Goal: Task Accomplishment & Management: Manage account settings

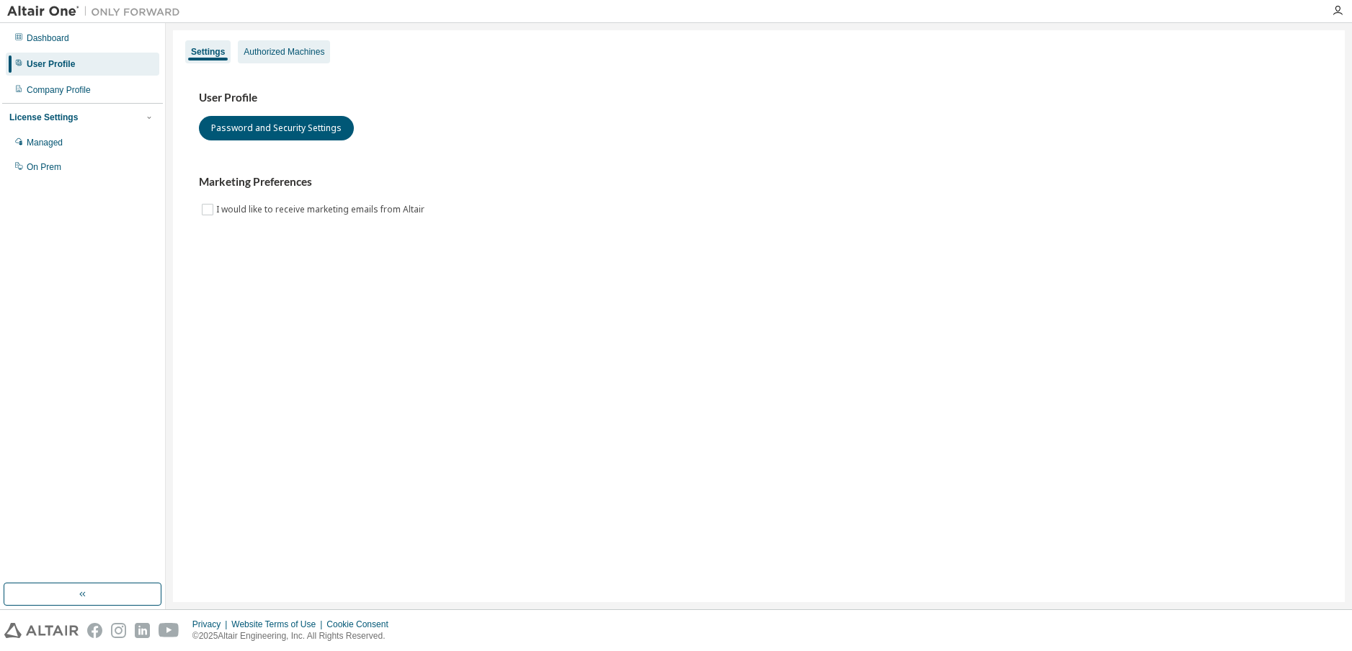
click at [267, 53] on div "Authorized Machines" at bounding box center [284, 52] width 81 height 12
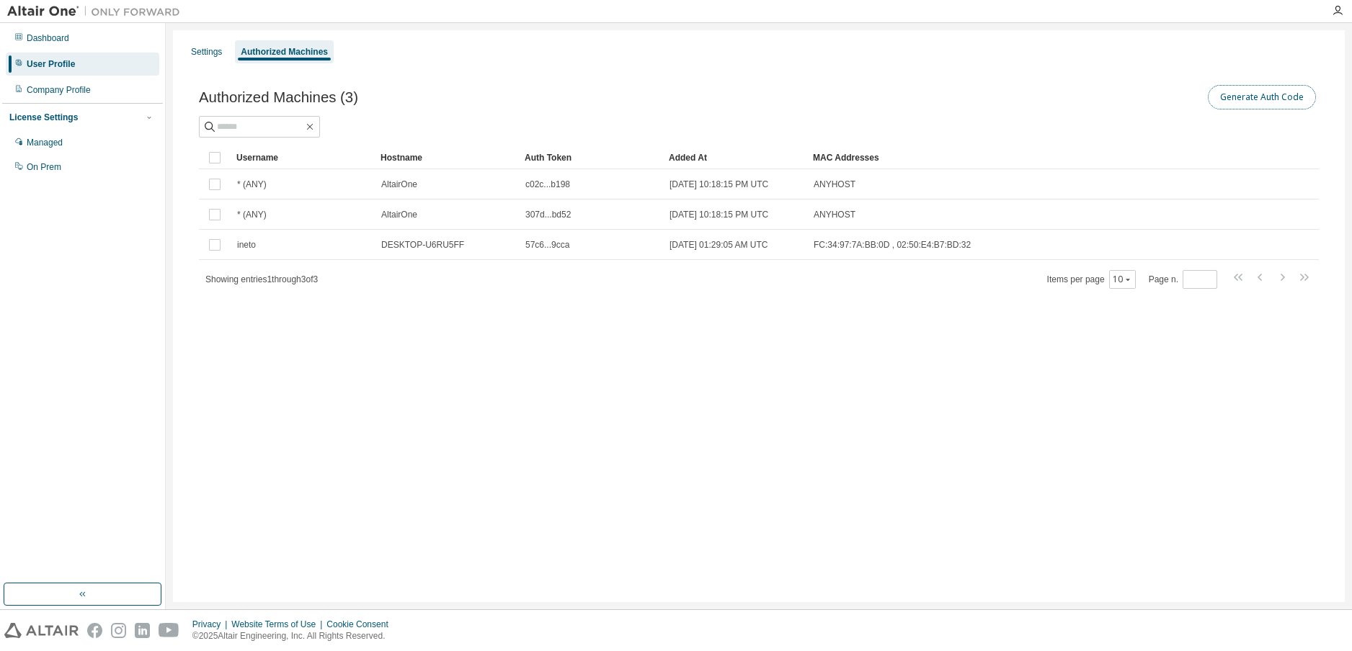
click at [1230, 97] on button "Generate Auth Code" at bounding box center [1262, 97] width 108 height 25
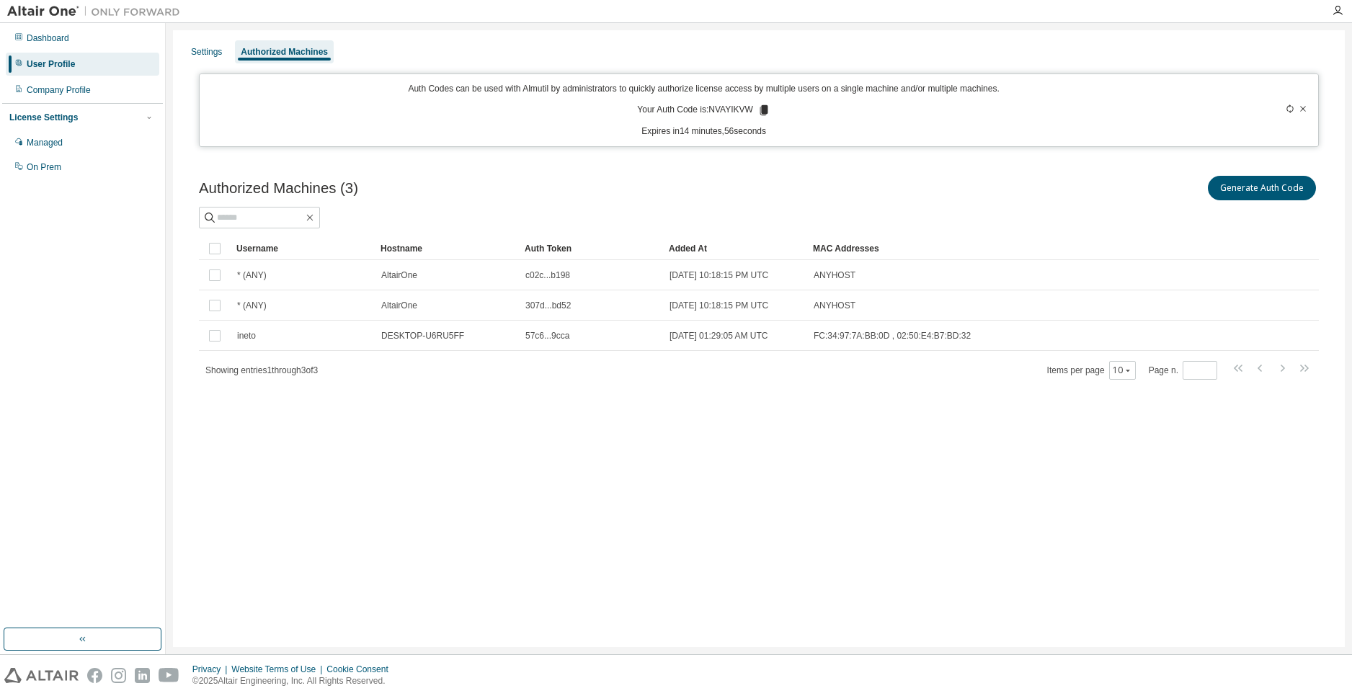
click at [708, 166] on div "Authorized Machines (3) Generate Auth Code Clear Load Save Save As Field Operat…" at bounding box center [759, 287] width 1154 height 262
click at [205, 48] on div "Settings" at bounding box center [206, 52] width 31 height 12
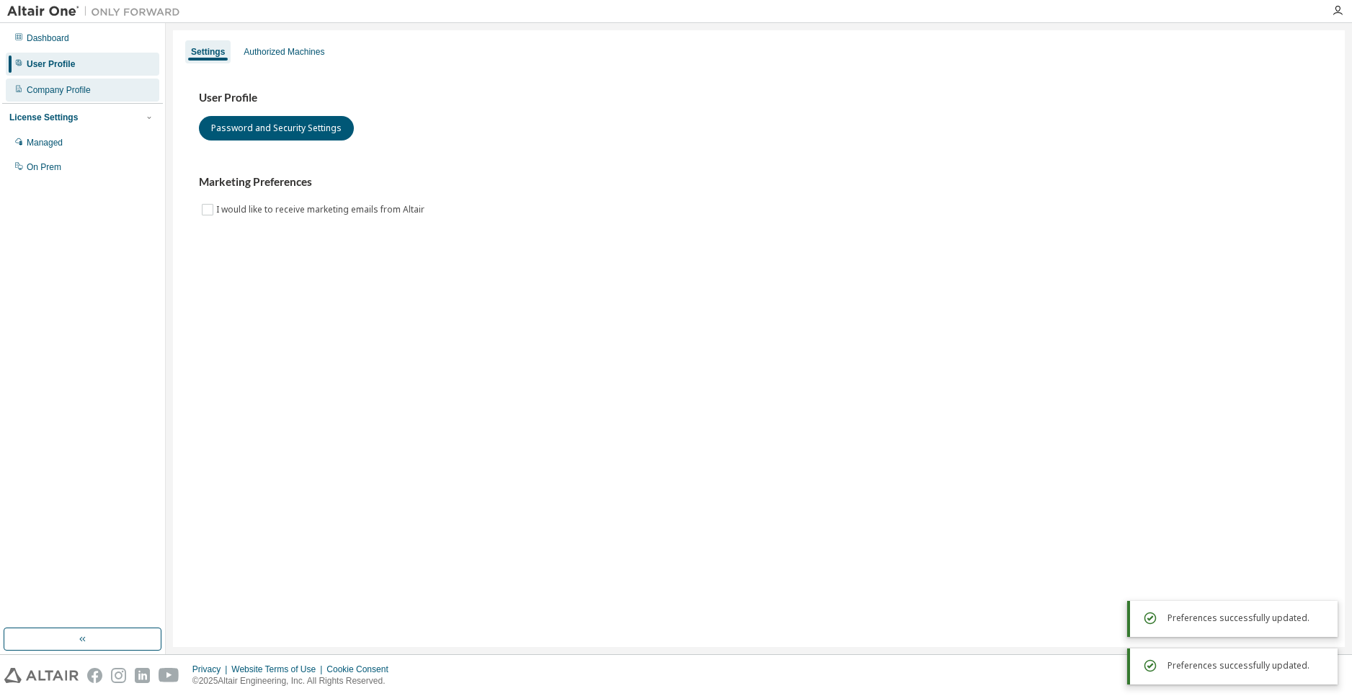
click at [40, 92] on div "Company Profile" at bounding box center [59, 90] width 64 height 12
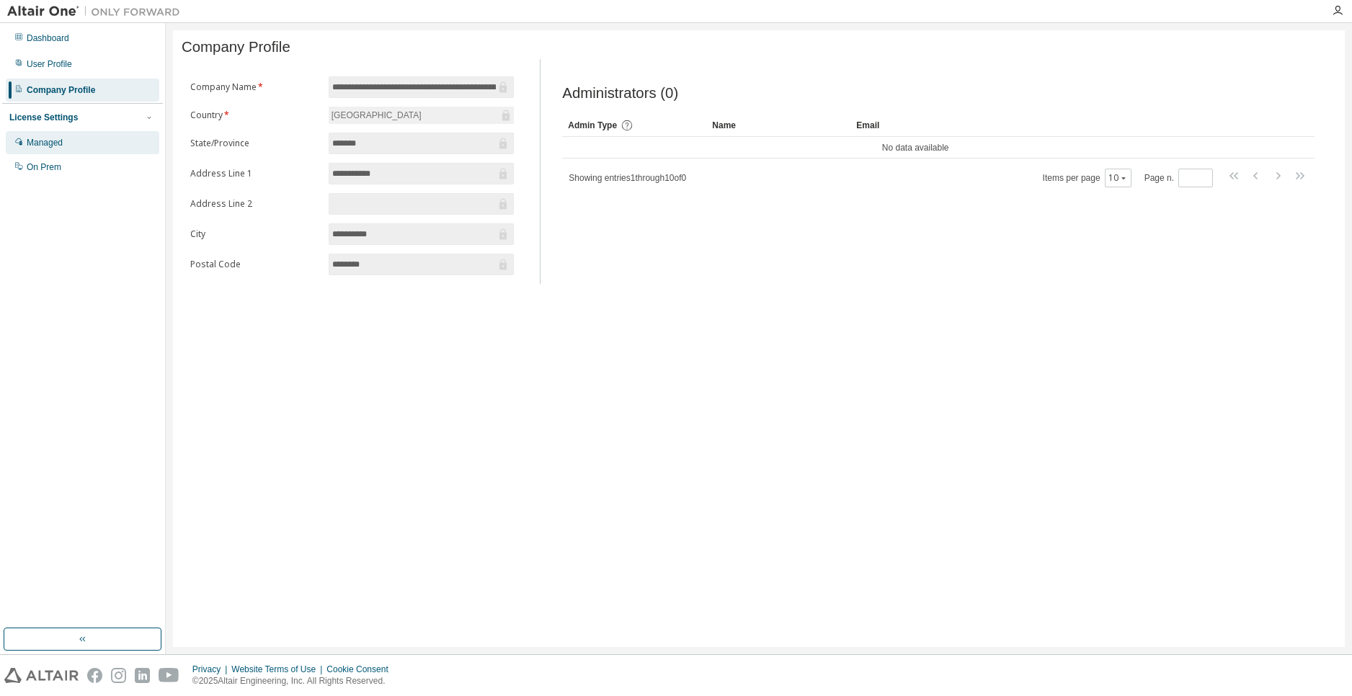
click at [71, 148] on div "Managed" at bounding box center [82, 142] width 153 height 23
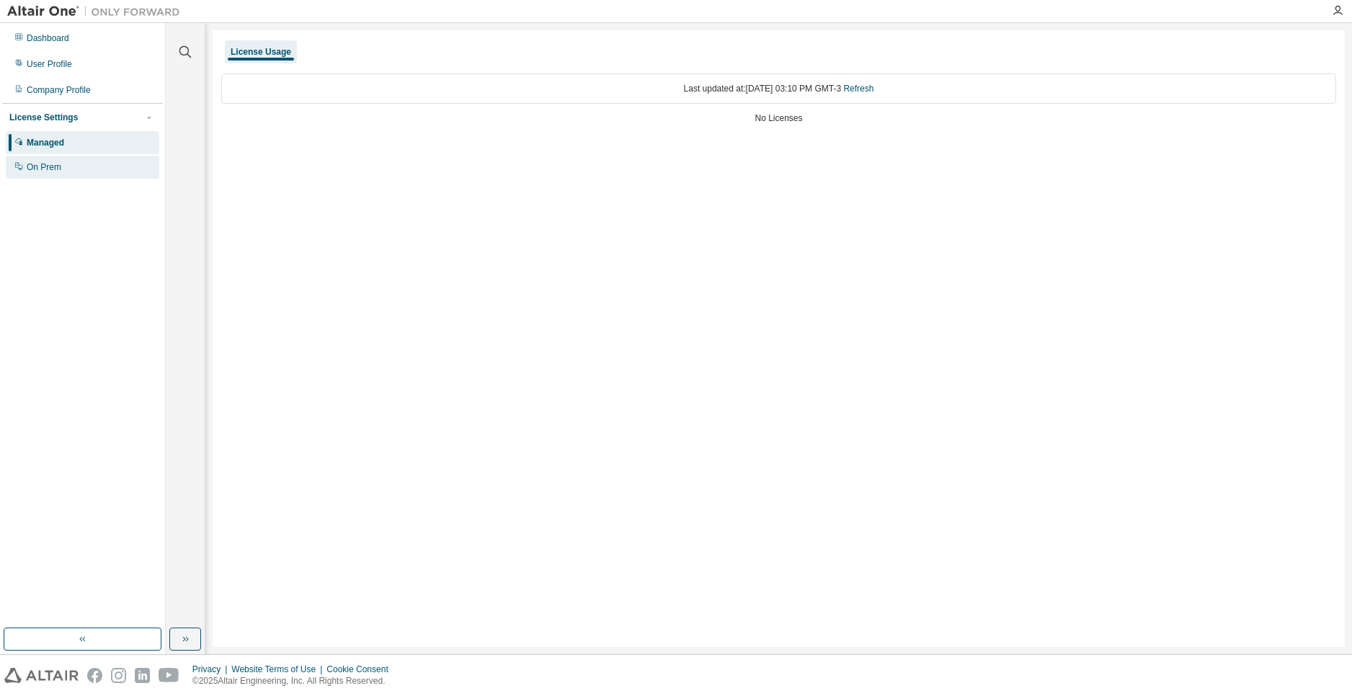
click at [67, 161] on div "On Prem" at bounding box center [82, 167] width 153 height 23
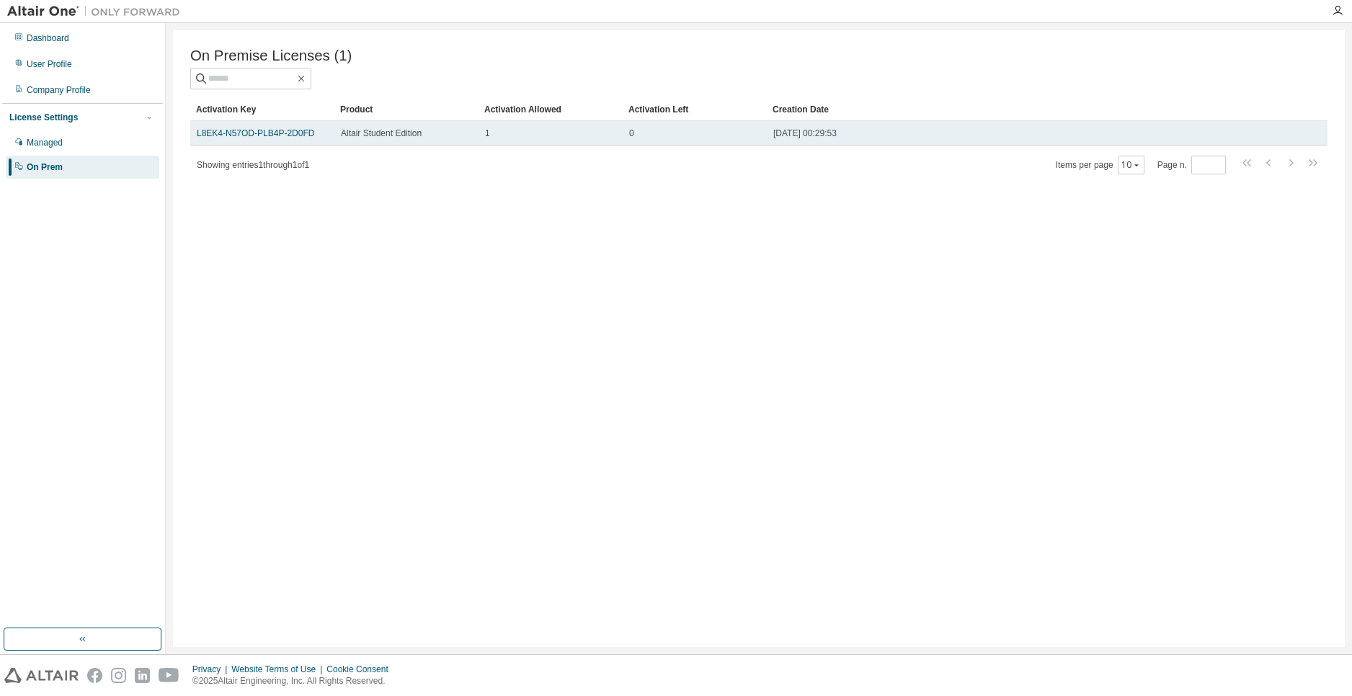
click at [290, 143] on td "L8EK4-N57OD-PLB4P-2D0FD" at bounding box center [262, 133] width 144 height 25
click at [276, 135] on link "L8EK4-N57OD-PLB4P-2D0FD" at bounding box center [255, 133] width 117 height 10
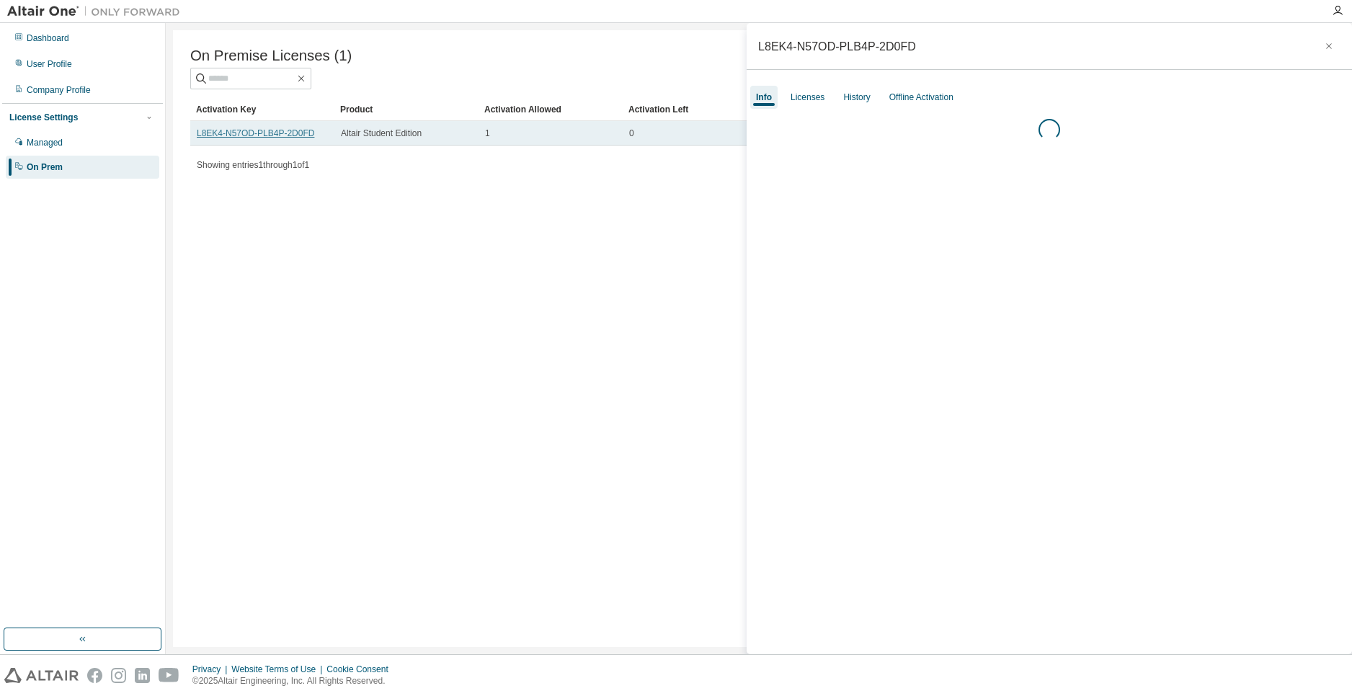
click at [276, 135] on link "L8EK4-N57OD-PLB4P-2D0FD" at bounding box center [255, 133] width 117 height 10
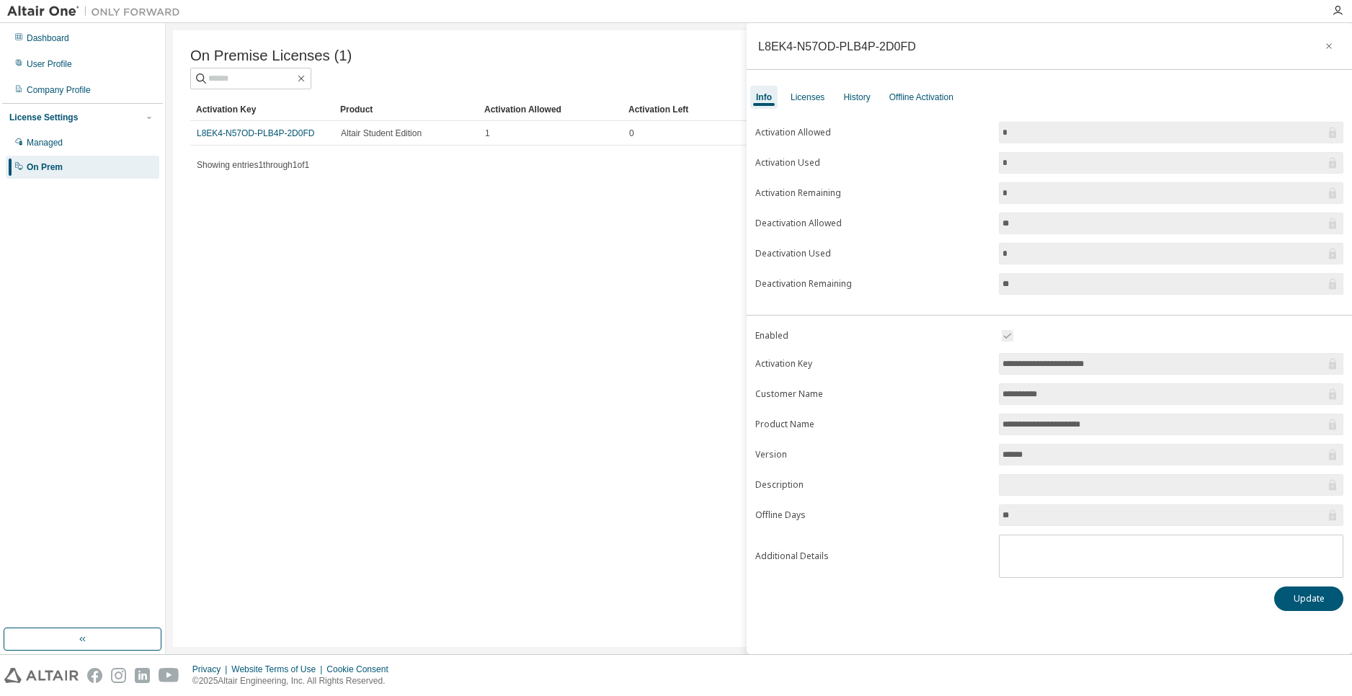
click at [515, 218] on div "On Premise Licenses (1) Clear Load Save Save As Field Operator Value Select fil…" at bounding box center [759, 338] width 1172 height 617
click at [382, 242] on div "On Premise Licenses (1) Clear Load Save Save As Field Operator Value Select fil…" at bounding box center [759, 338] width 1172 height 617
click at [76, 33] on div "Dashboard" at bounding box center [82, 38] width 153 height 23
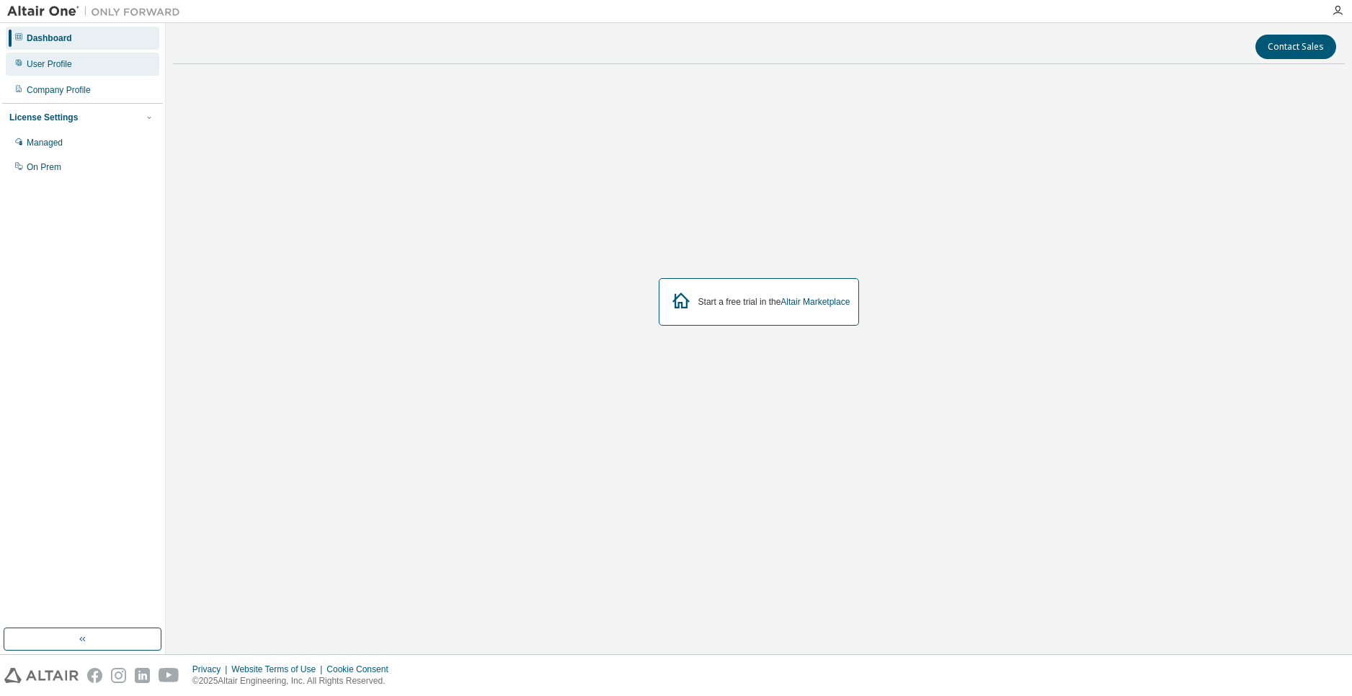
click at [34, 61] on div "User Profile" at bounding box center [49, 64] width 45 height 12
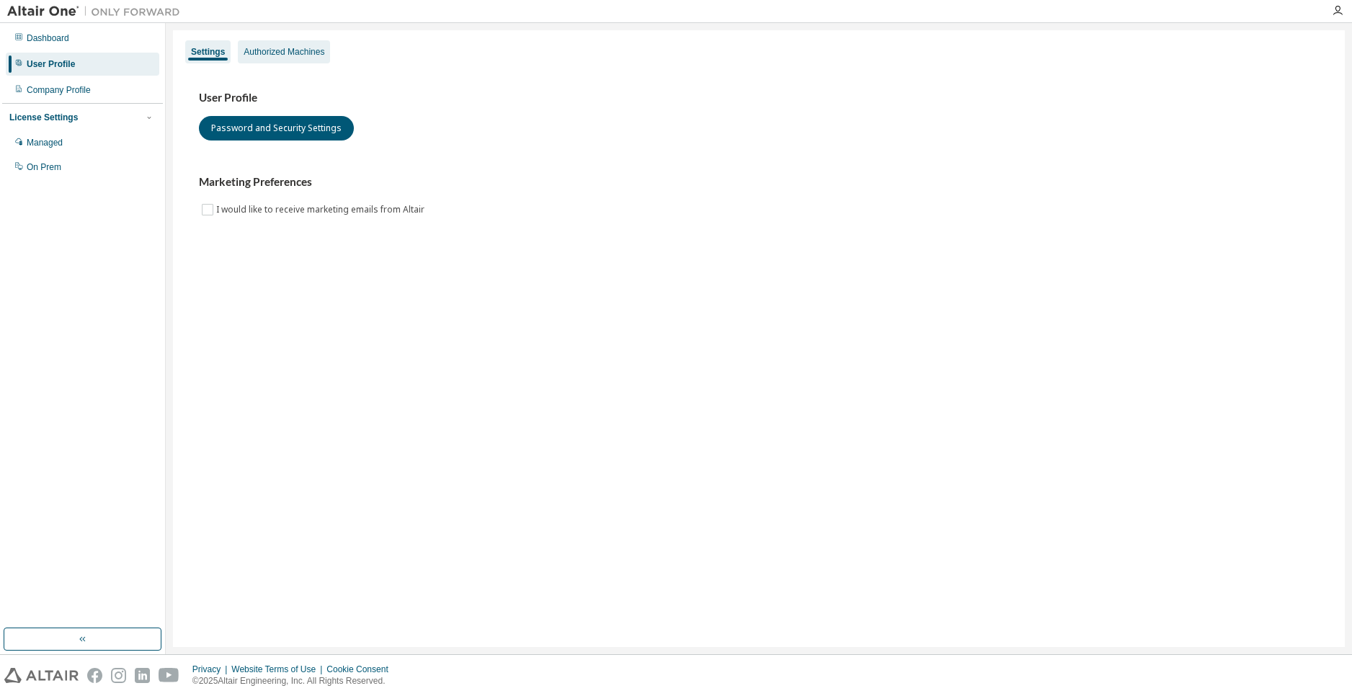
click at [317, 43] on div "Authorized Machines" at bounding box center [284, 51] width 92 height 23
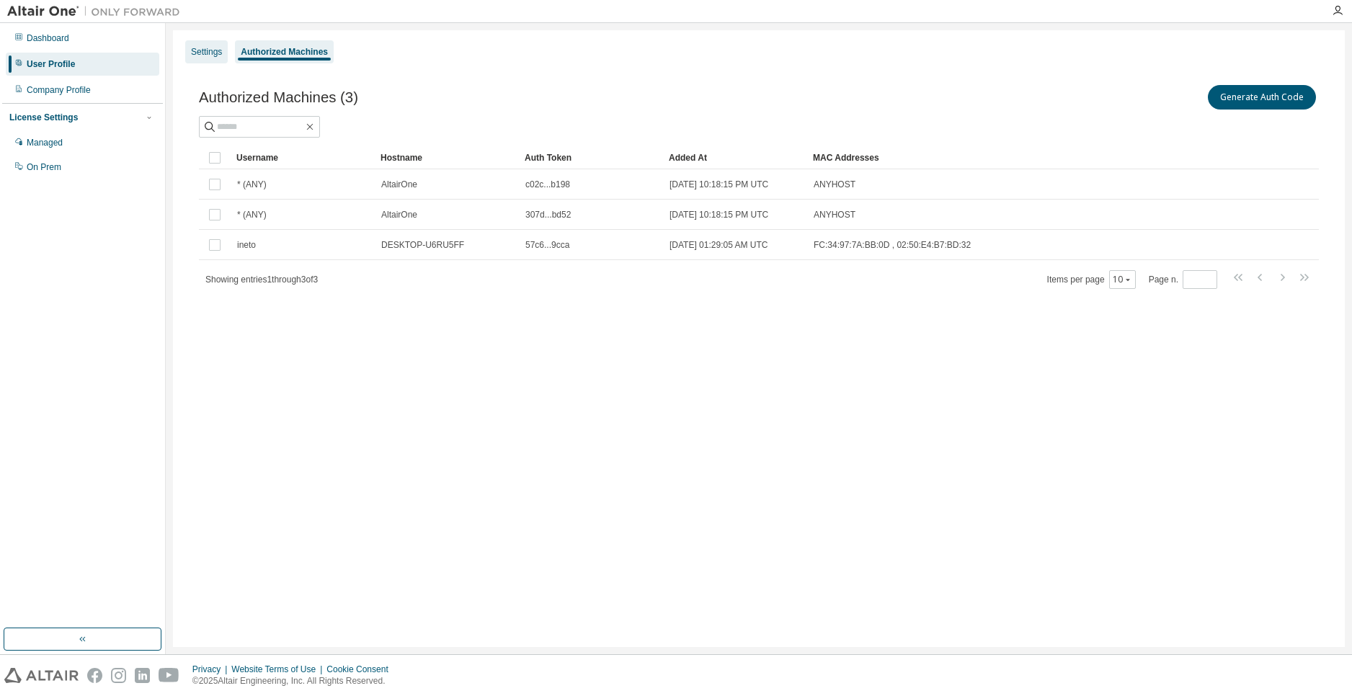
click at [217, 60] on div "Settings" at bounding box center [206, 51] width 43 height 23
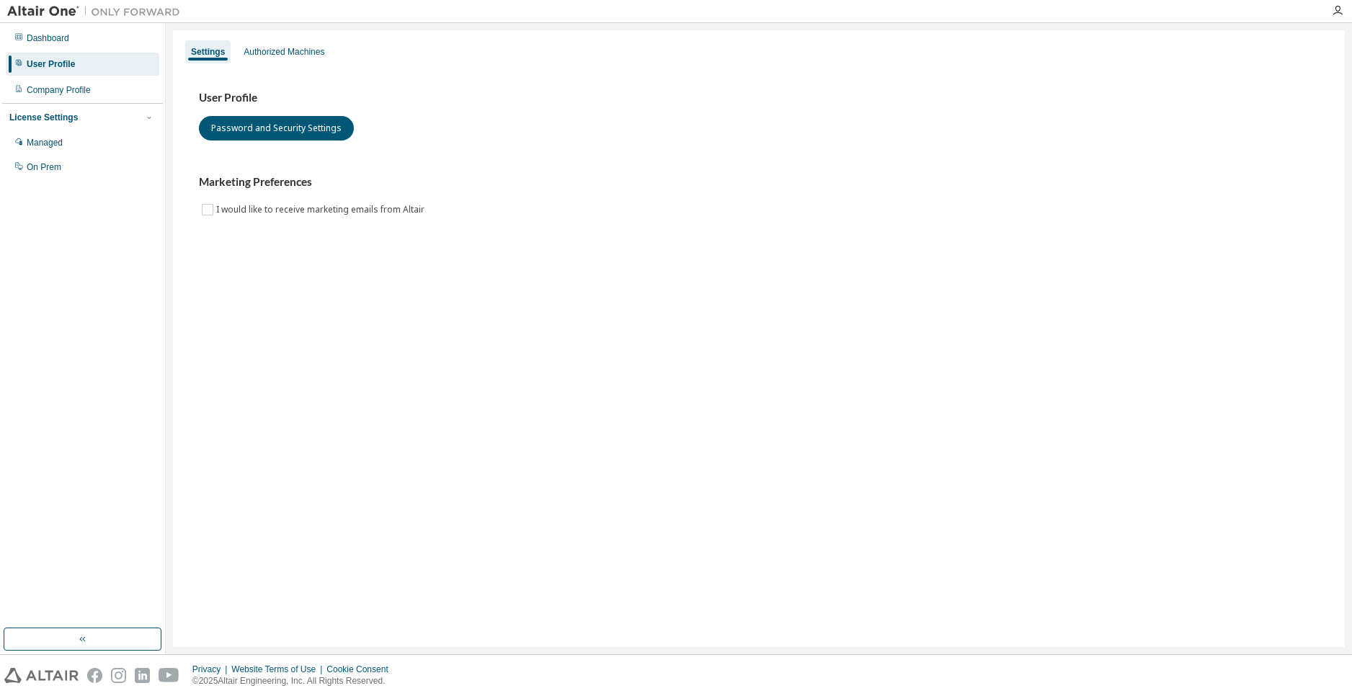
click at [288, 147] on div "User Profile Password and Security Settings Marketing Preferences I would like …" at bounding box center [759, 155] width 1120 height 128
click at [288, 137] on button "Password and Security Settings" at bounding box center [276, 128] width 155 height 25
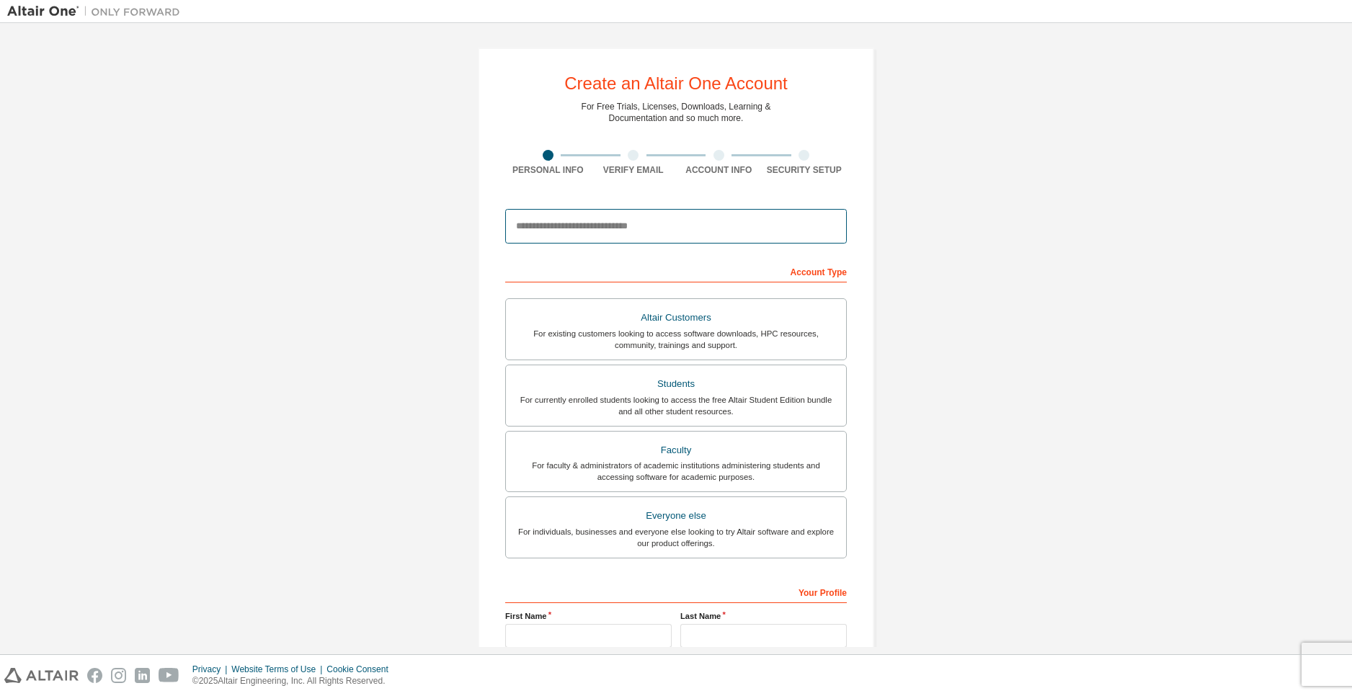
click at [646, 240] on input "email" at bounding box center [676, 226] width 342 height 35
click at [649, 220] on input "email" at bounding box center [676, 226] width 342 height 35
type input "**********"
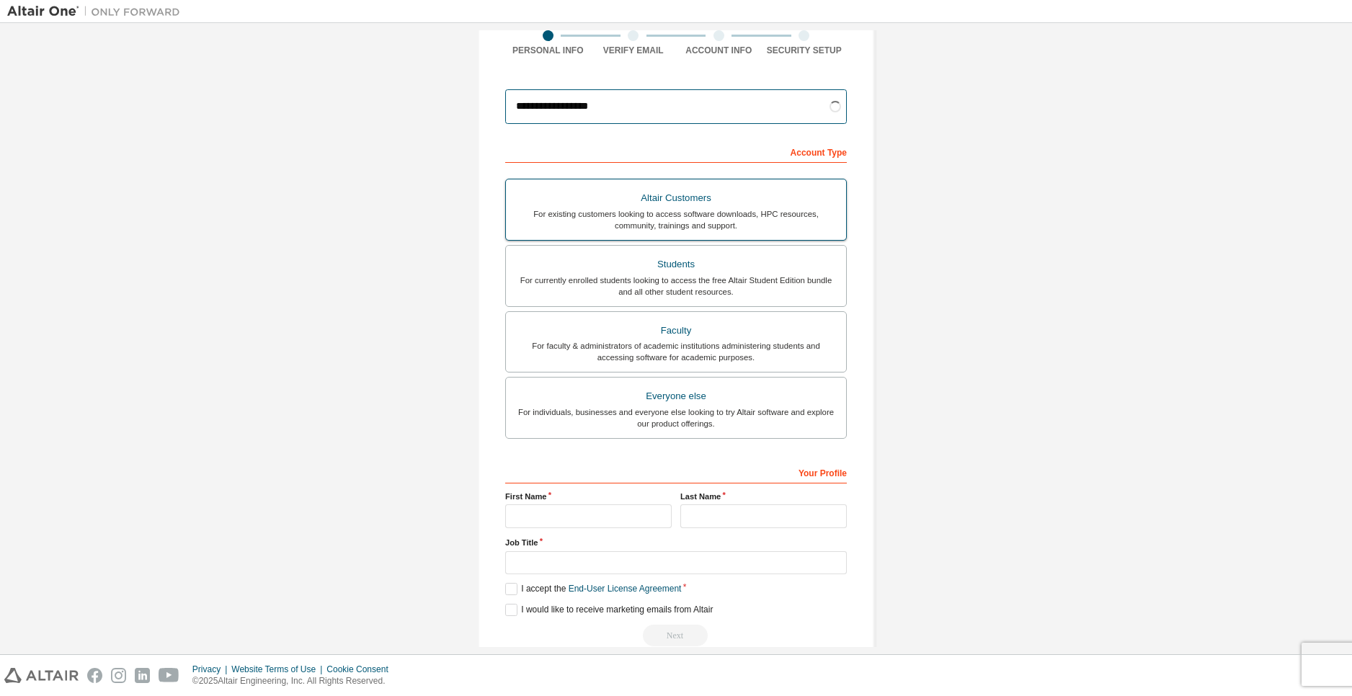
scroll to position [146, 0]
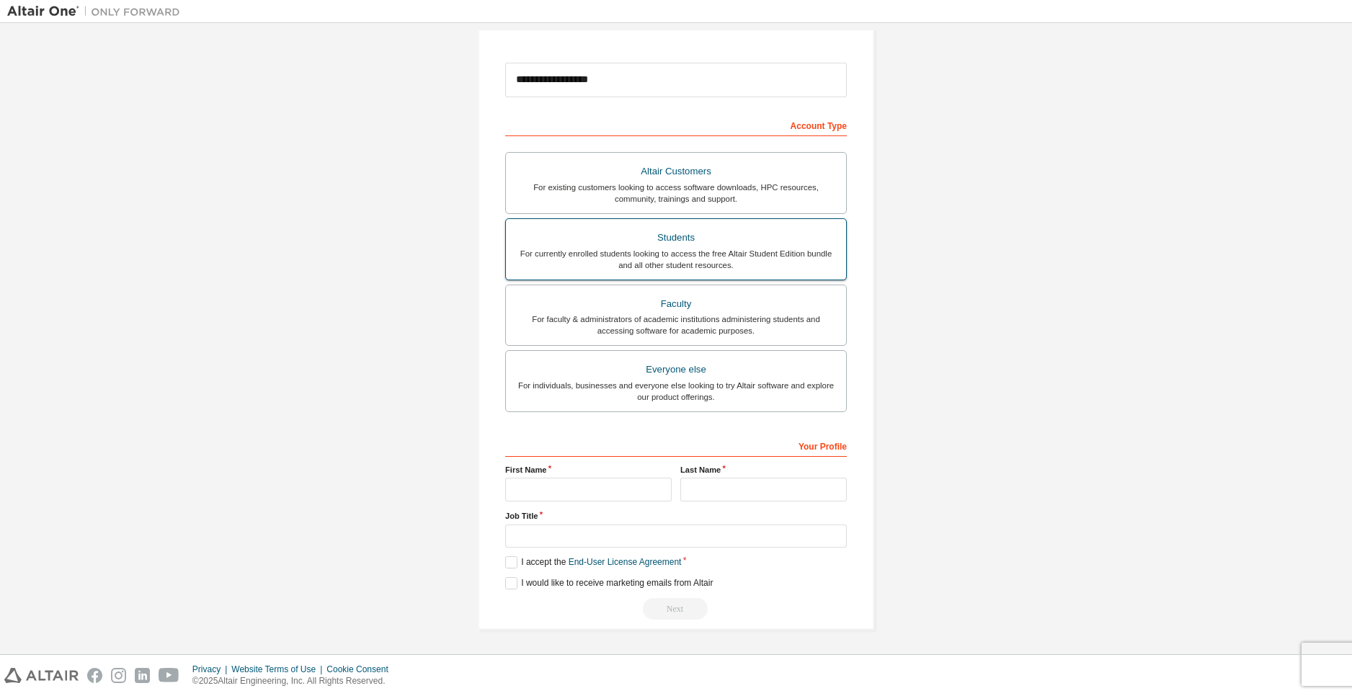
click at [719, 264] on div "For currently enrolled students looking to access the free Altair Student Editi…" at bounding box center [676, 259] width 323 height 23
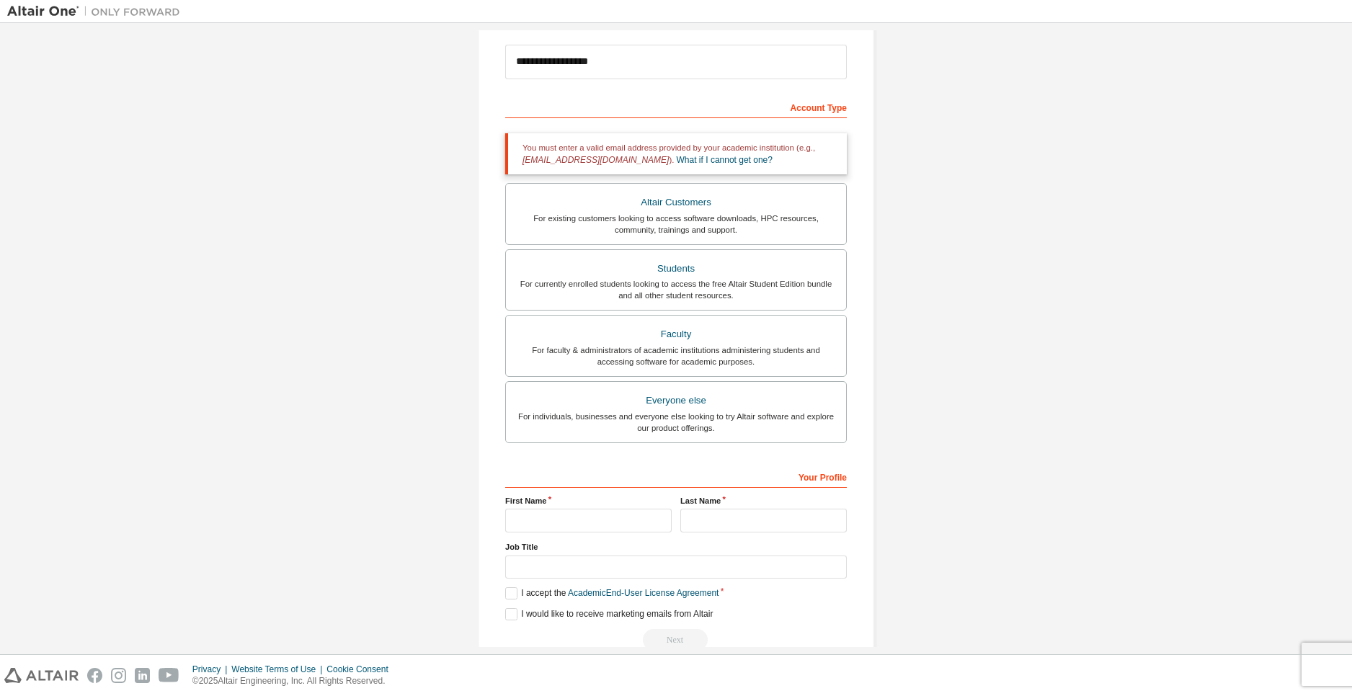
scroll to position [196, 0]
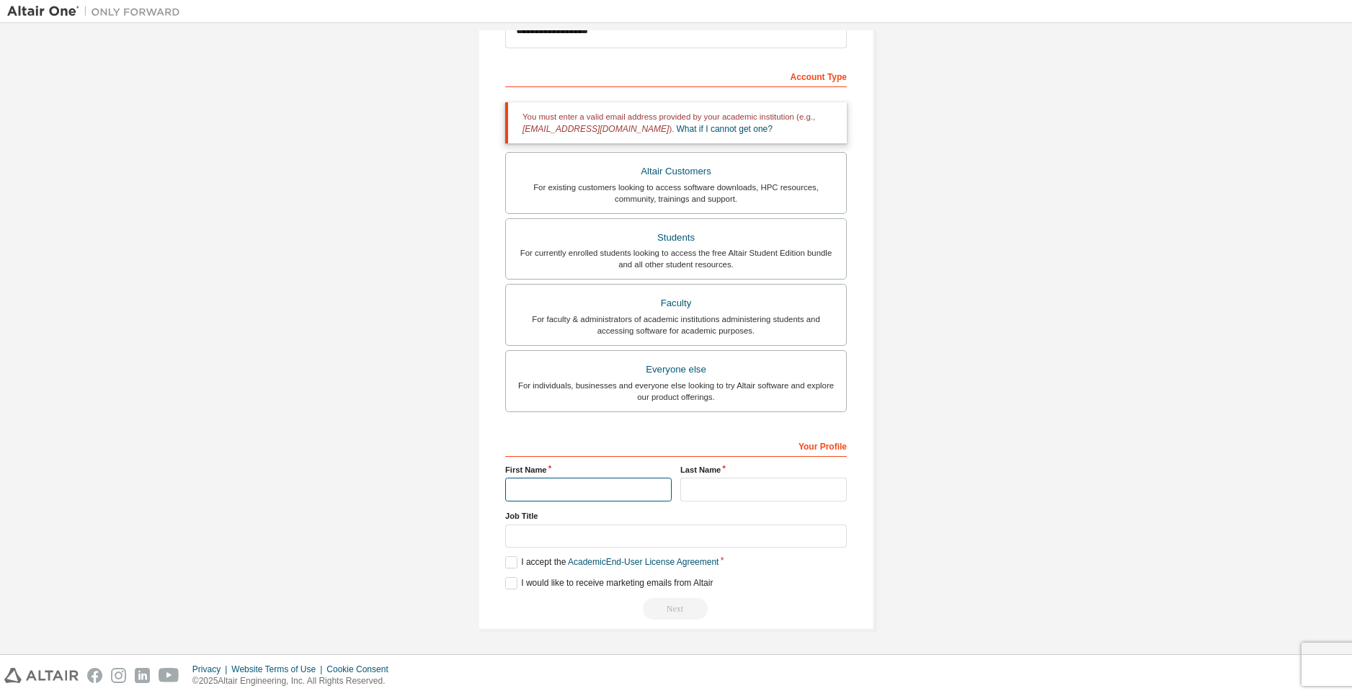
click at [556, 491] on input "text" at bounding box center [588, 490] width 166 height 24
type input "********"
click at [625, 482] on input "********" at bounding box center [588, 490] width 166 height 24
click at [747, 490] on input "text" at bounding box center [763, 490] width 166 height 24
type input "******"
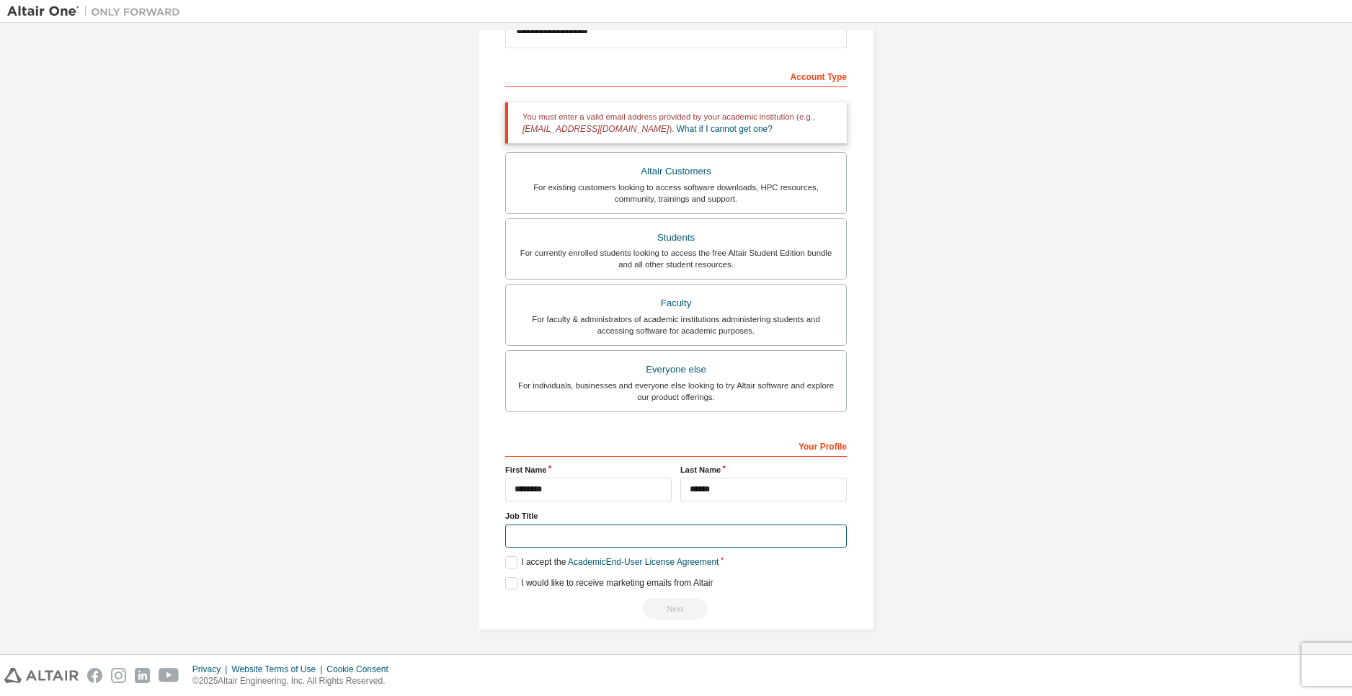
click at [728, 543] on input "text" at bounding box center [676, 537] width 342 height 24
type input "********"
click at [512, 562] on label "I accept the Academic End-User License Agreement" at bounding box center [611, 562] width 213 height 12
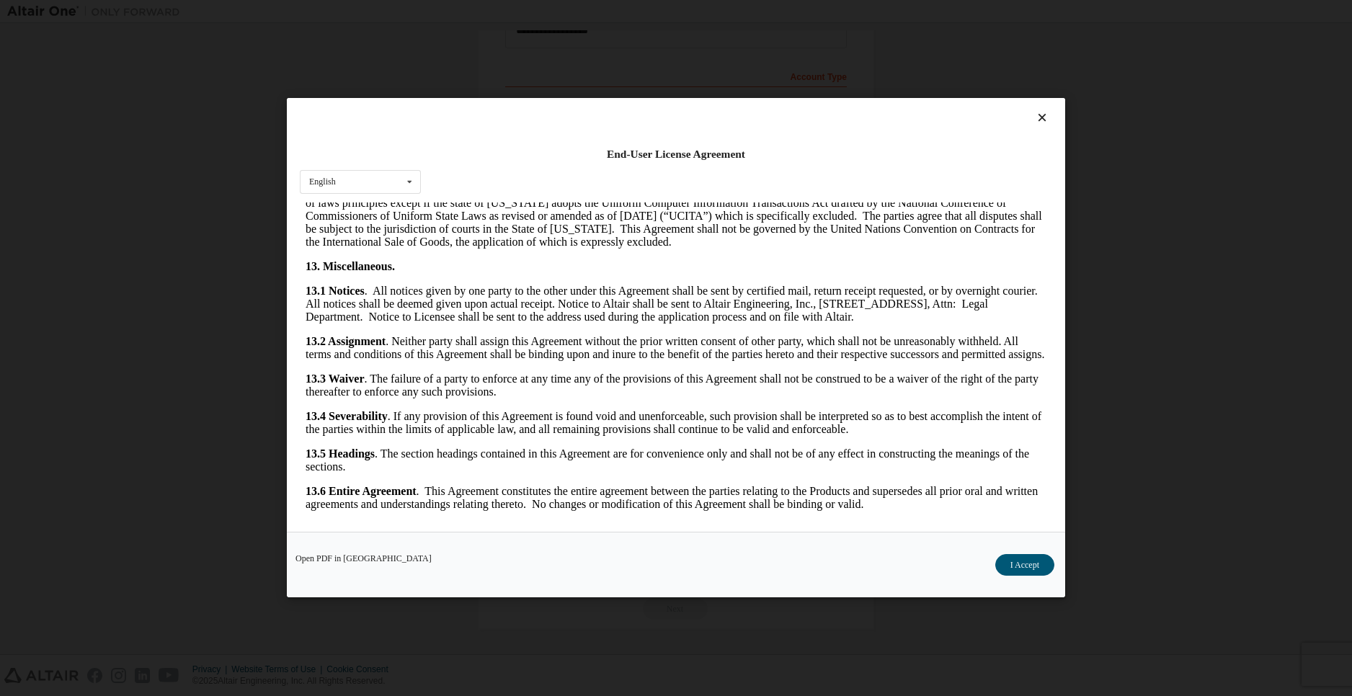
scroll to position [2272, 0]
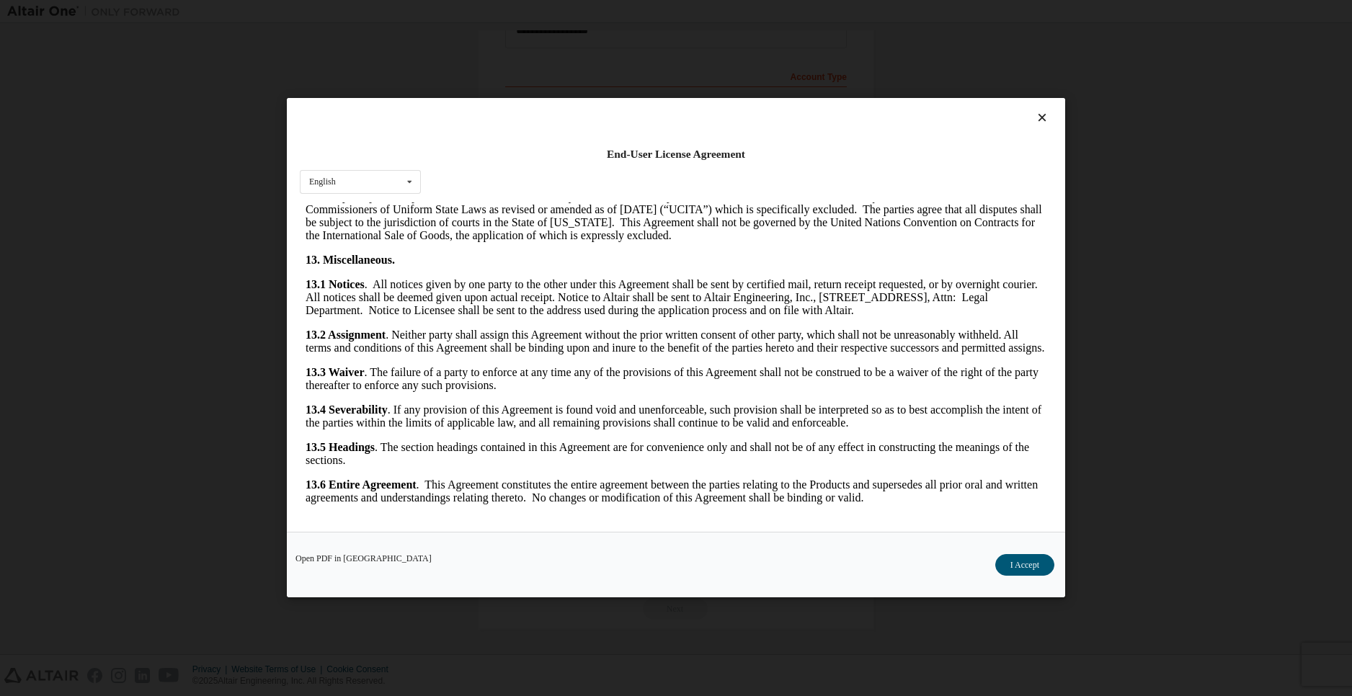
drag, startPoint x: 1046, startPoint y: 226, endPoint x: 1318, endPoint y: 744, distance: 584.8
click at [1018, 553] on div "Open PDF in New Tab I Accept" at bounding box center [676, 566] width 778 height 66
click at [1022, 565] on button "I Accept" at bounding box center [1024, 566] width 59 height 22
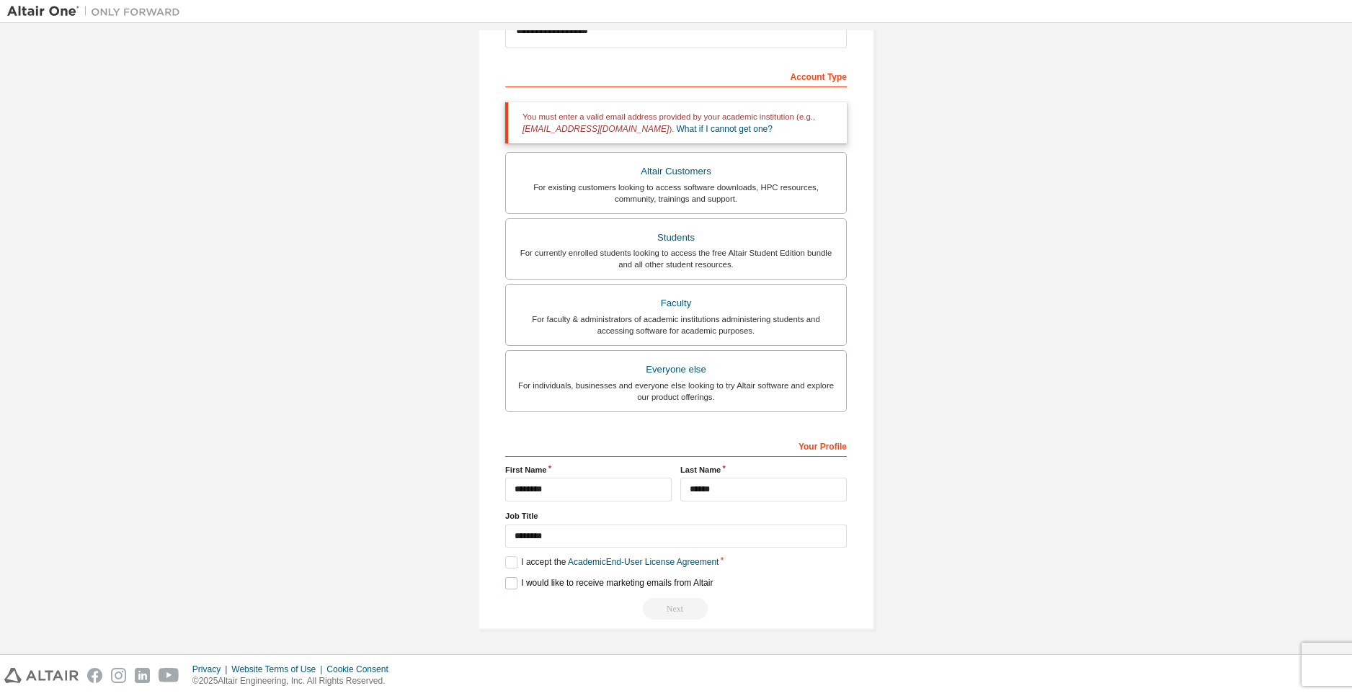
click at [522, 589] on label "I would like to receive marketing emails from Altair" at bounding box center [609, 583] width 208 height 12
click at [649, 489] on input "********" at bounding box center [588, 490] width 166 height 24
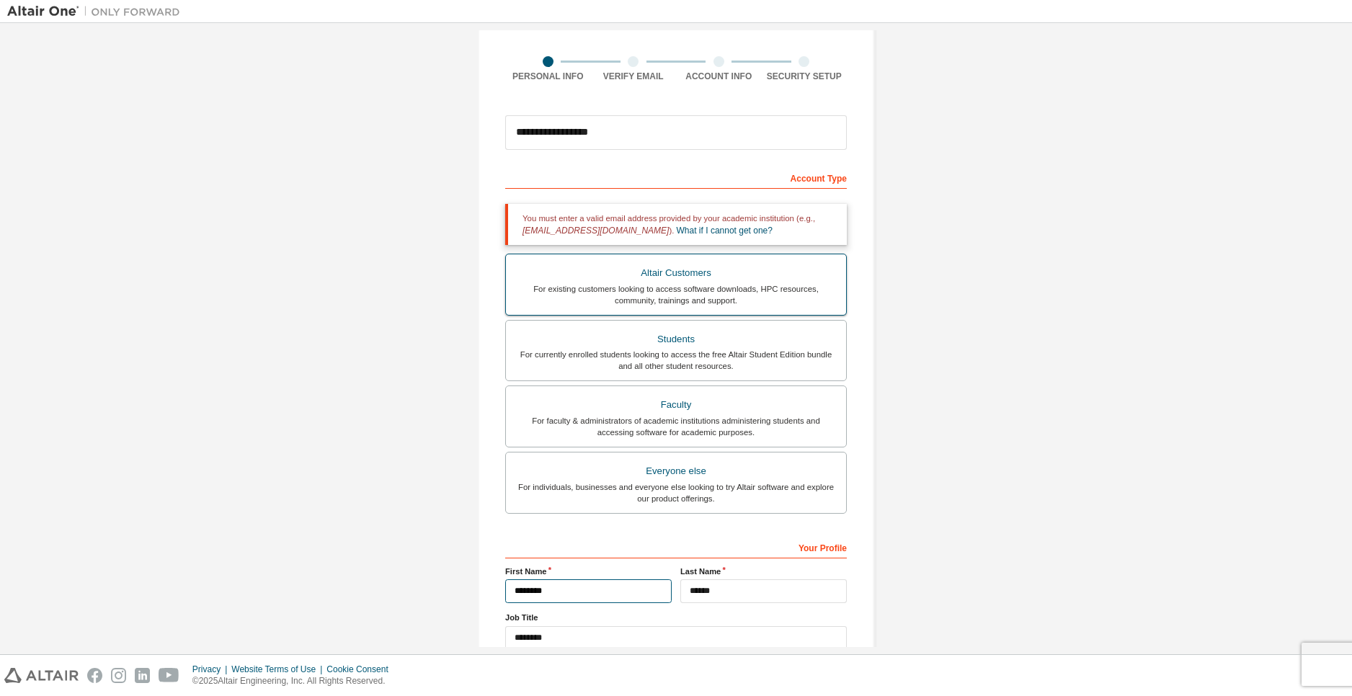
scroll to position [0, 0]
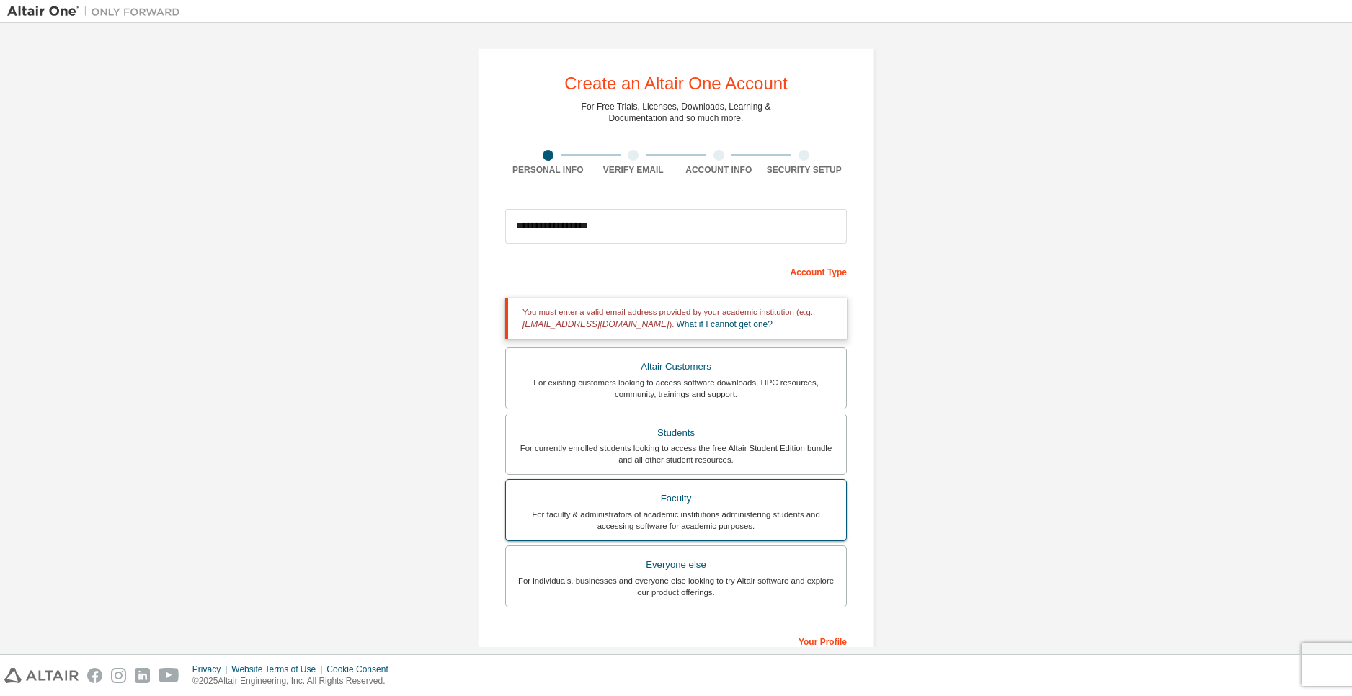
click at [684, 514] on div "For faculty & administrators of academic institutions administering students an…" at bounding box center [676, 520] width 323 height 23
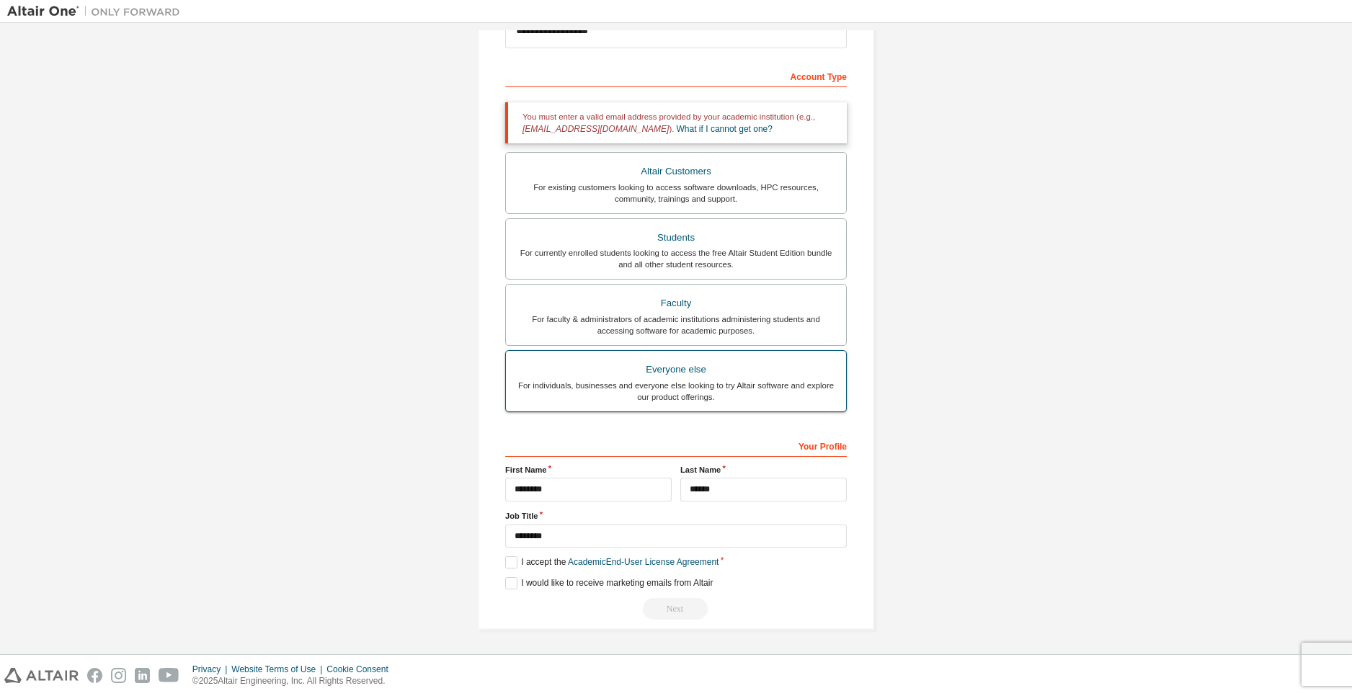
click at [700, 360] on div "Everyone else" at bounding box center [676, 370] width 323 height 20
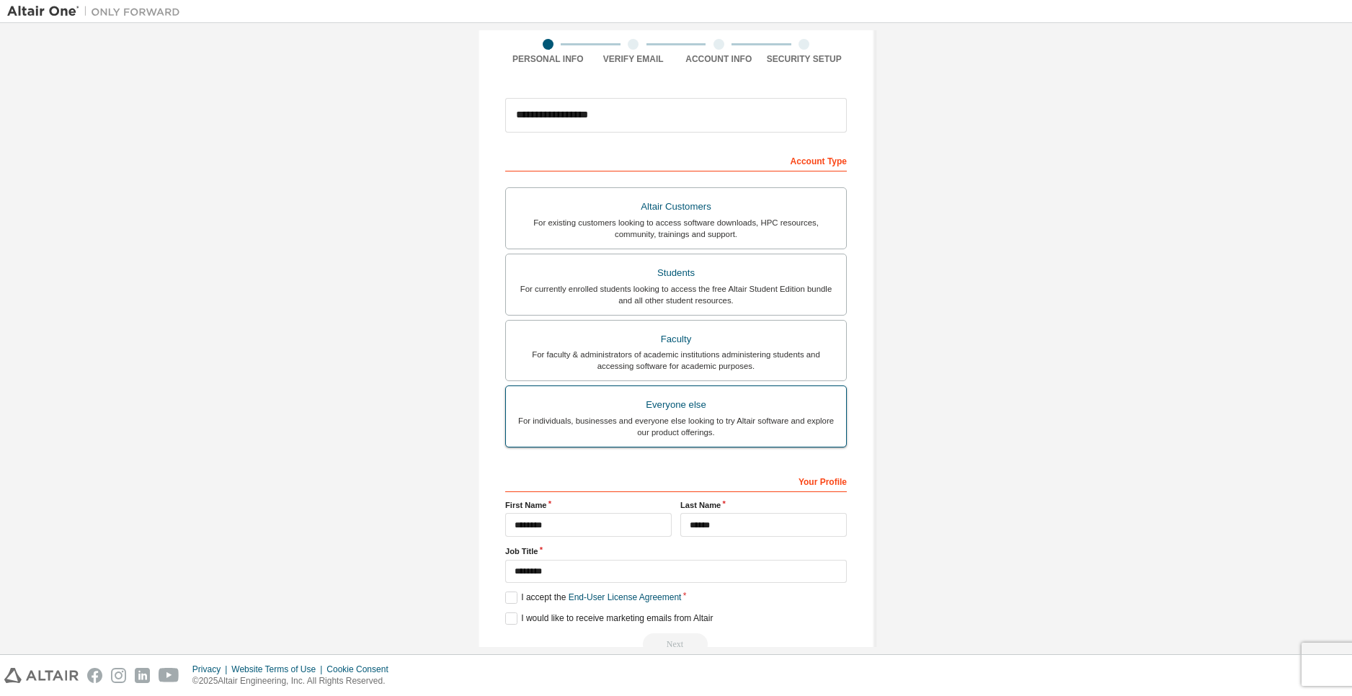
scroll to position [146, 0]
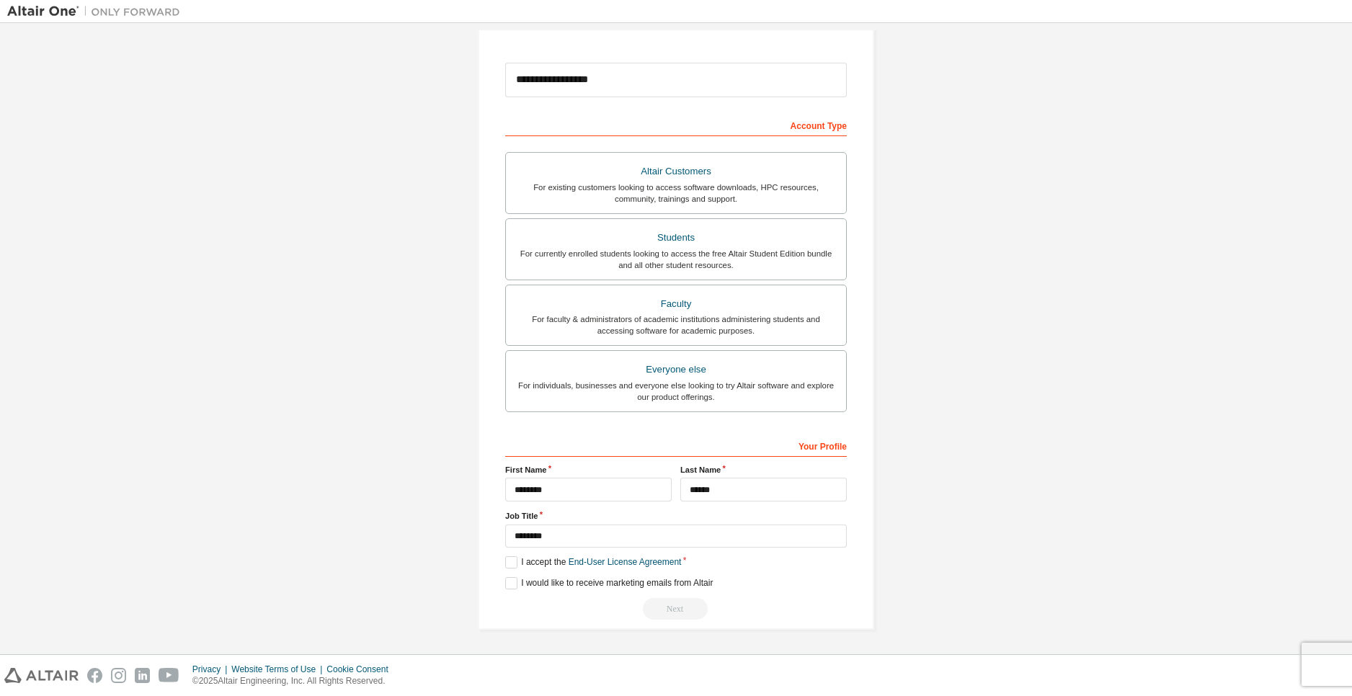
click at [932, 422] on div "**********" at bounding box center [676, 265] width 1338 height 763
click at [507, 561] on label "I accept the End-User License Agreement" at bounding box center [593, 562] width 176 height 12
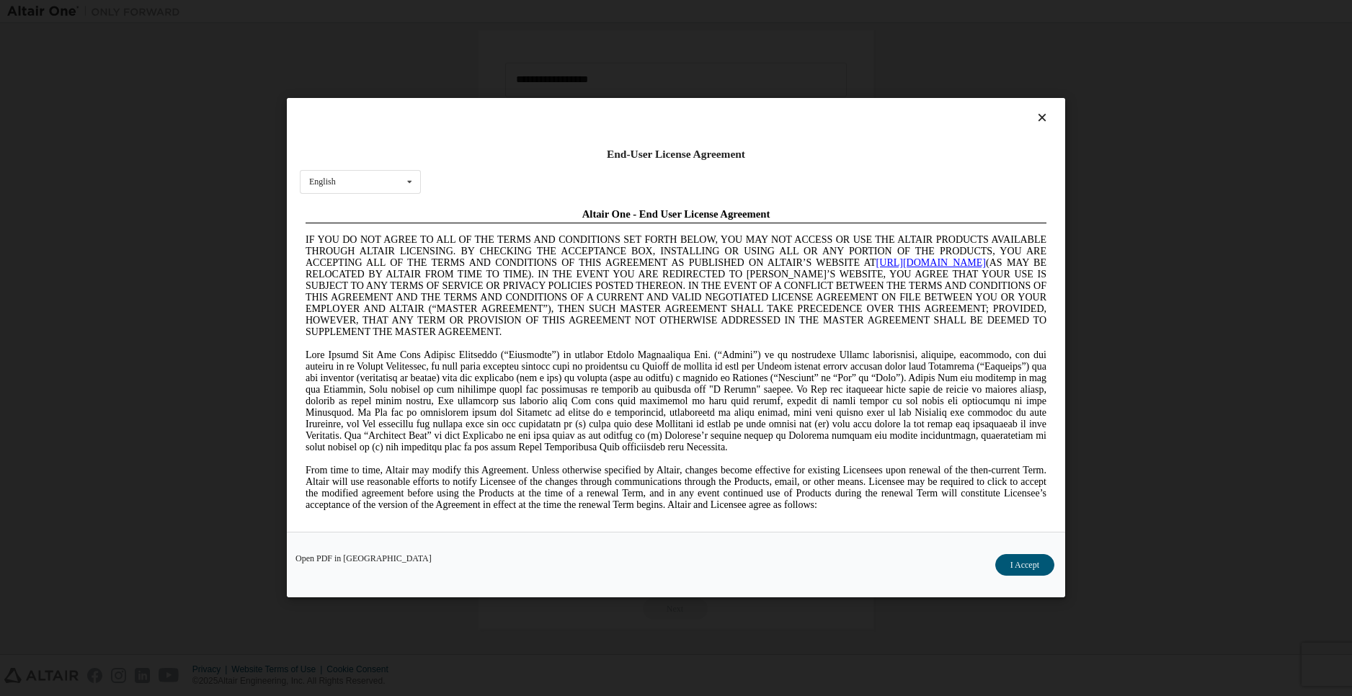
scroll to position [0, 0]
drag, startPoint x: 1015, startPoint y: 580, endPoint x: 1021, endPoint y: 563, distance: 18.5
click at [1015, 577] on div "Open PDF in New Tab I Accept" at bounding box center [676, 566] width 778 height 66
click at [1021, 563] on button "I Accept" at bounding box center [1024, 566] width 59 height 22
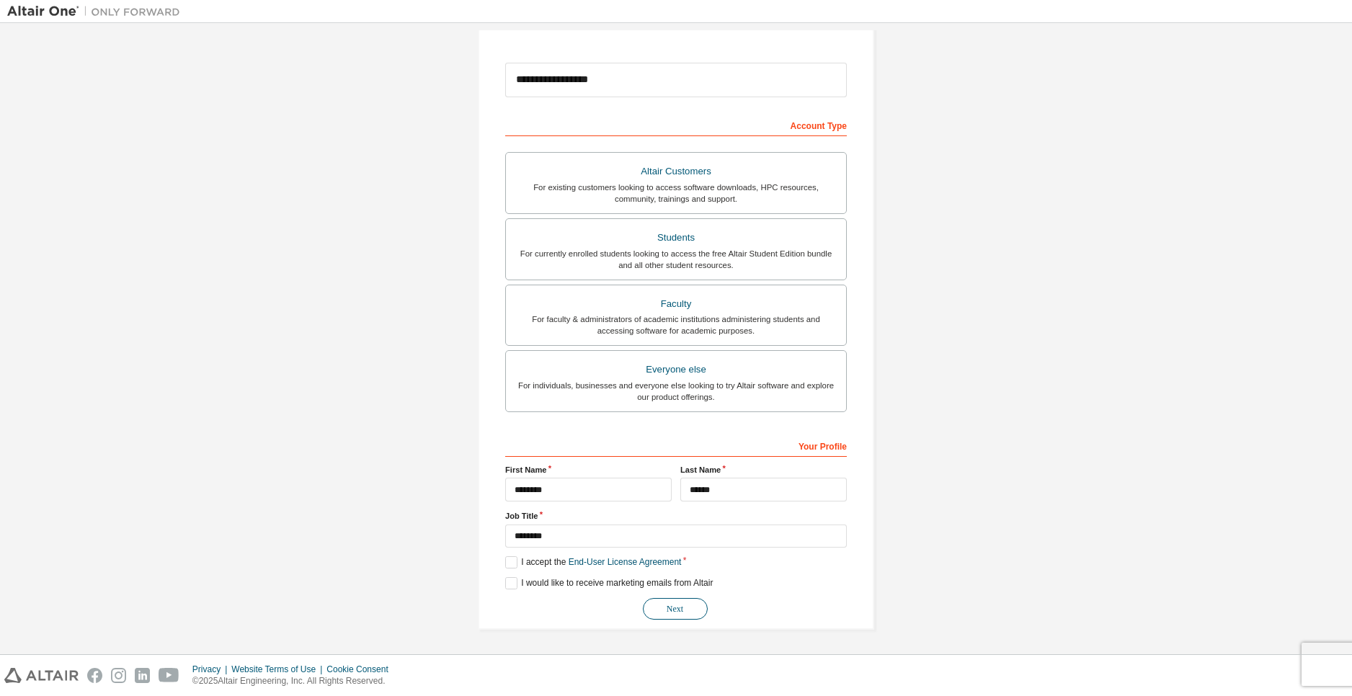
click at [682, 608] on button "Next" at bounding box center [675, 609] width 65 height 22
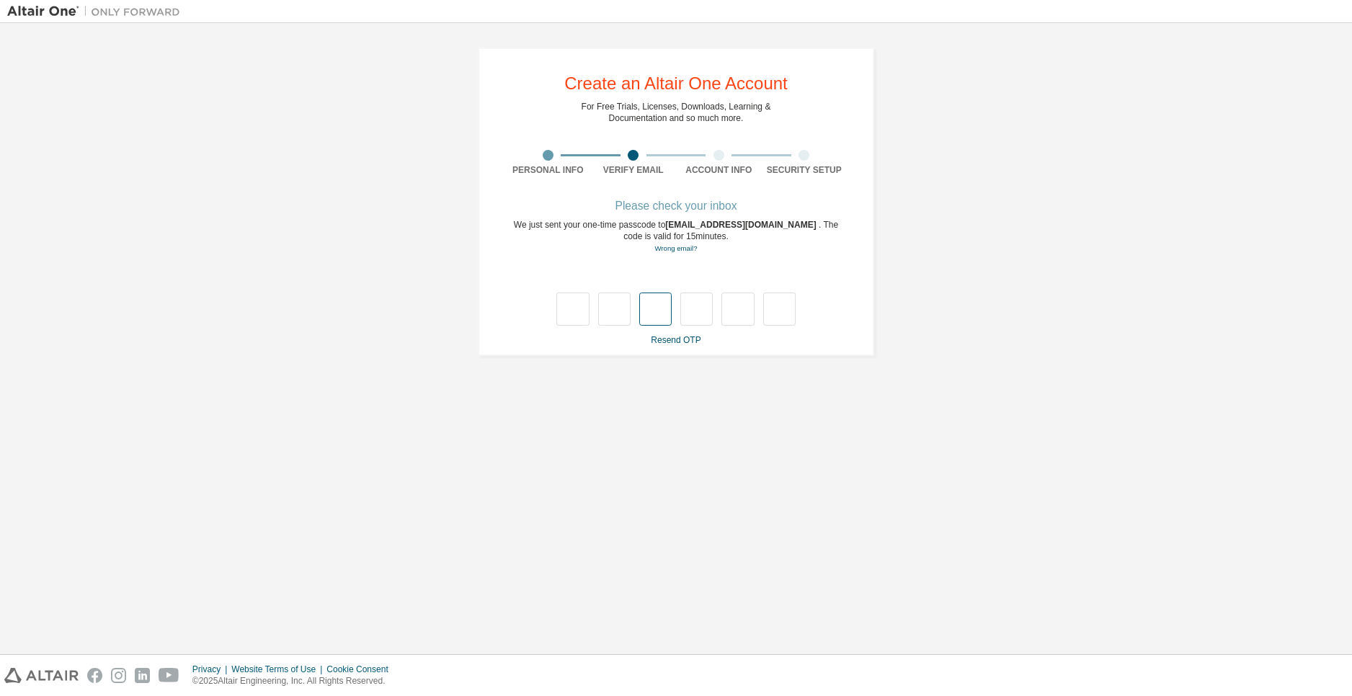
type input "*"
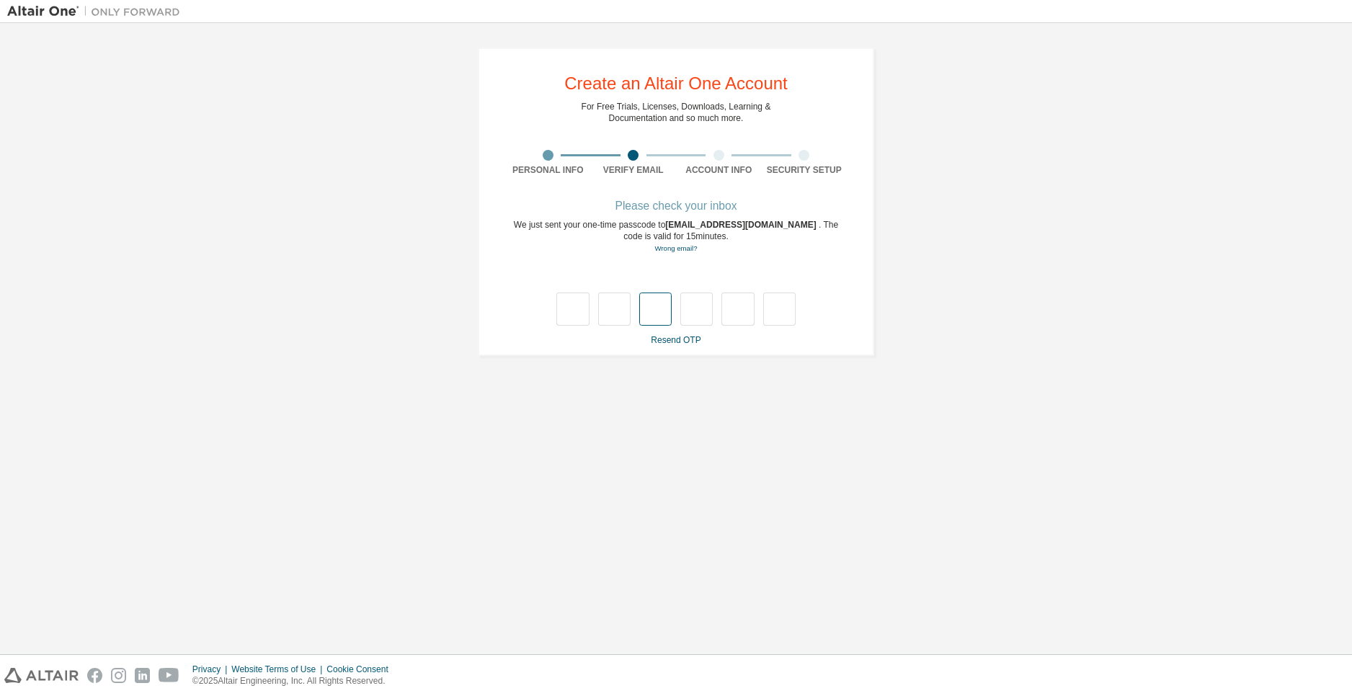
type input "*"
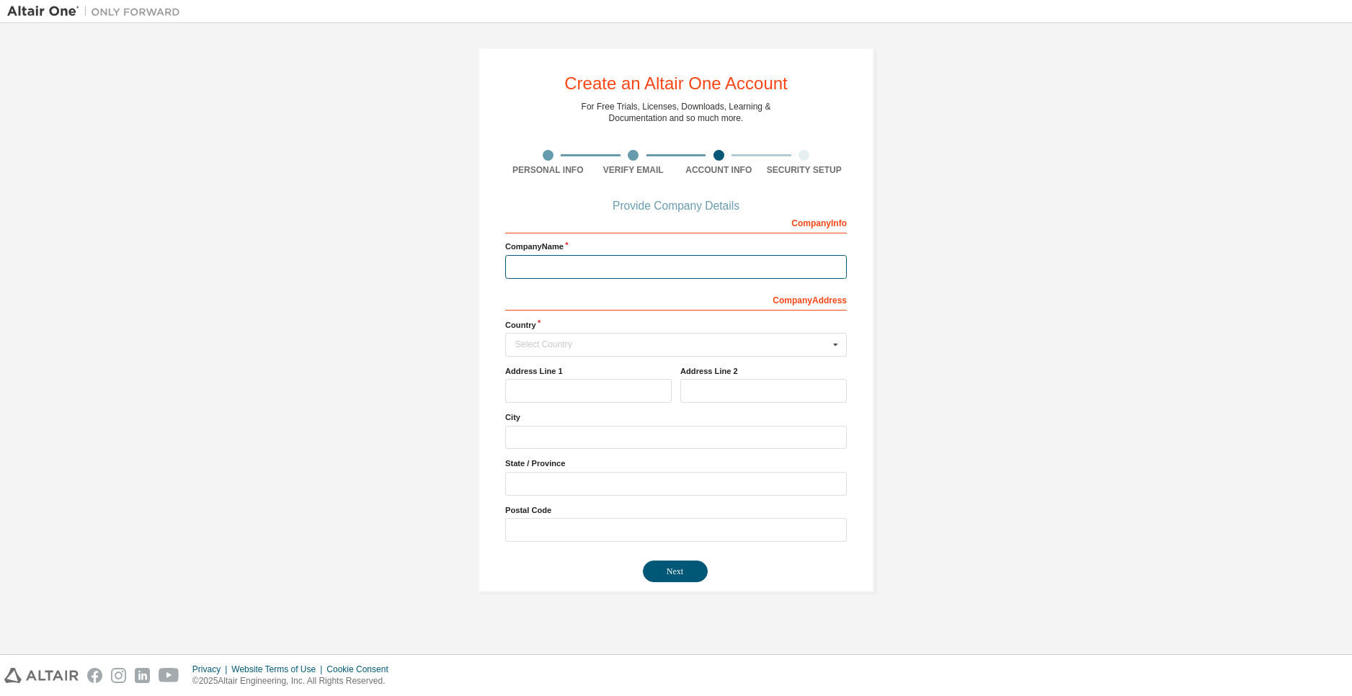
click at [622, 267] on input "text" at bounding box center [676, 267] width 342 height 24
click at [574, 331] on div "Country Select Country Afghanistan Åland Islands Albania Algeria American Samoa…" at bounding box center [676, 337] width 342 height 37
click at [604, 252] on label "Company Name" at bounding box center [676, 247] width 342 height 12
click at [756, 249] on label "Company Name" at bounding box center [676, 247] width 342 height 12
click at [755, 257] on input "text" at bounding box center [676, 267] width 342 height 24
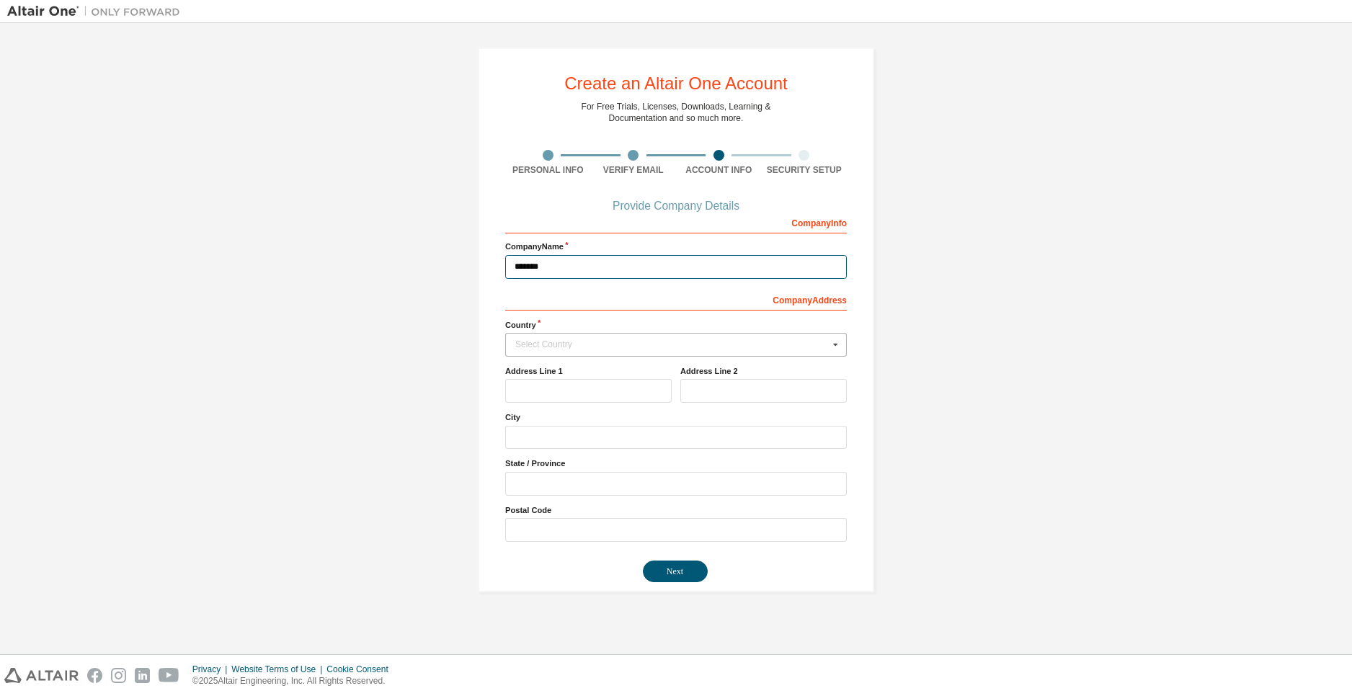
type input "*******"
click at [689, 355] on input "text" at bounding box center [677, 345] width 340 height 22
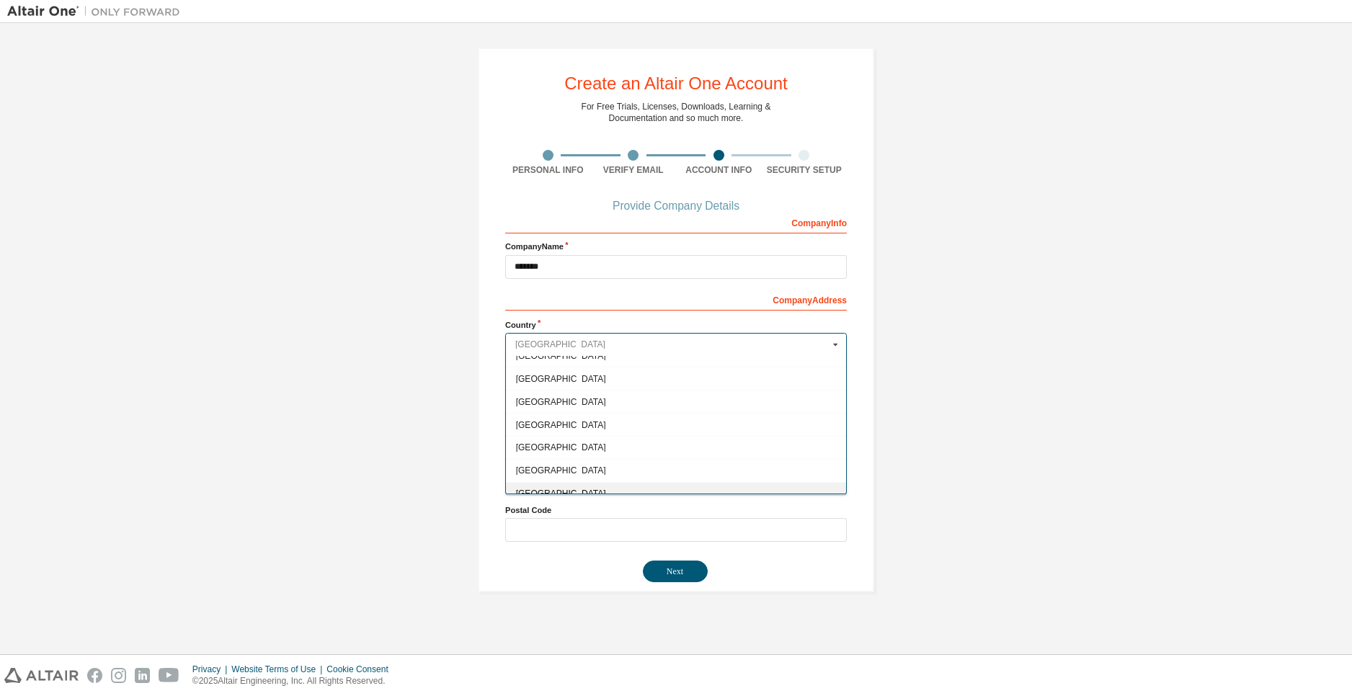
scroll to position [649, 0]
click at [564, 414] on div "[GEOGRAPHIC_DATA]" at bounding box center [676, 407] width 340 height 23
type input "***"
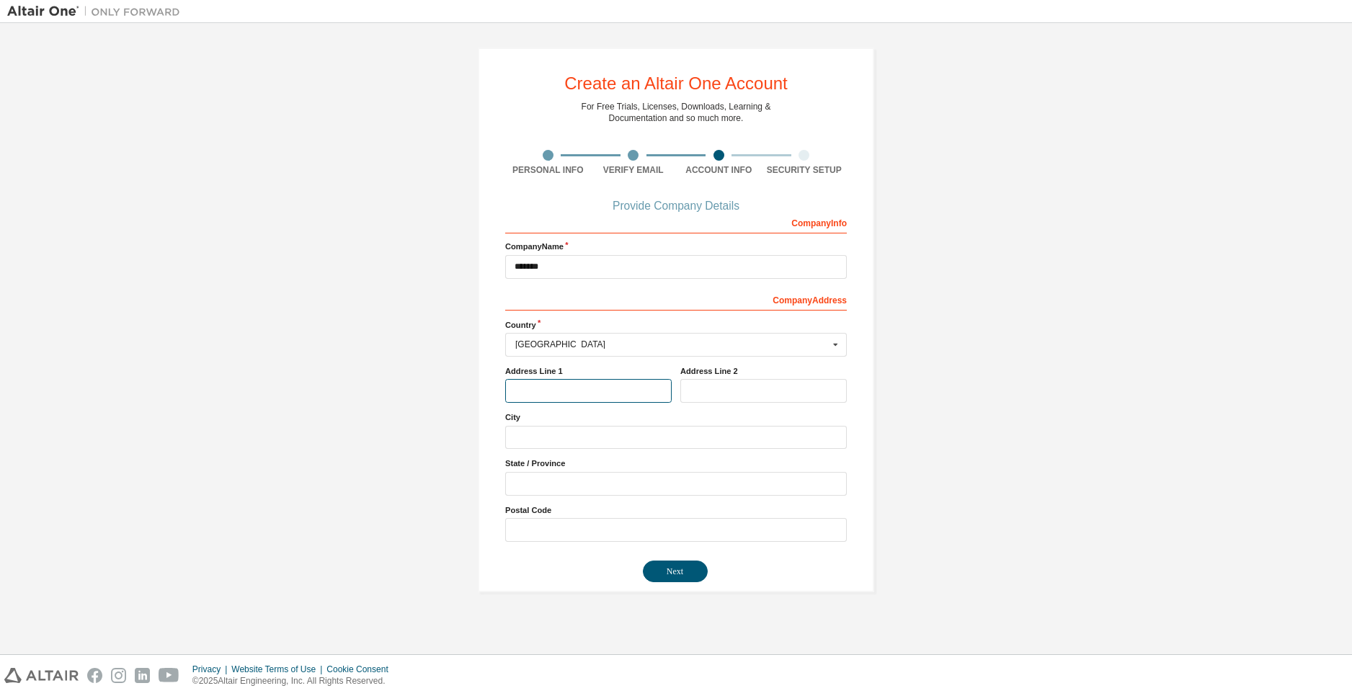
click at [624, 391] on input "text" at bounding box center [588, 391] width 166 height 24
click at [613, 443] on input "text" at bounding box center [676, 438] width 342 height 24
type input "**********"
click at [584, 492] on input "text" at bounding box center [676, 484] width 342 height 24
type input "******"
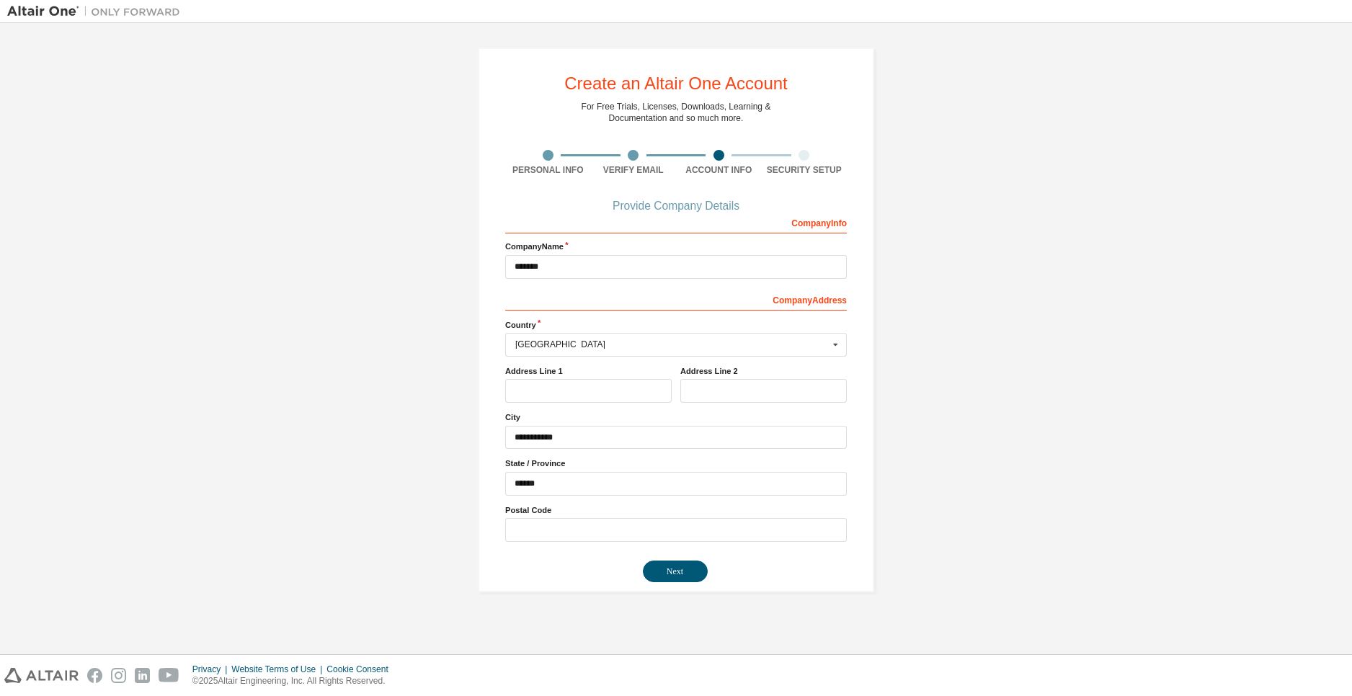
click at [566, 512] on label "Postal Code" at bounding box center [676, 510] width 342 height 12
click at [569, 525] on input "text" at bounding box center [676, 530] width 342 height 24
click at [685, 562] on button "Next" at bounding box center [675, 572] width 65 height 22
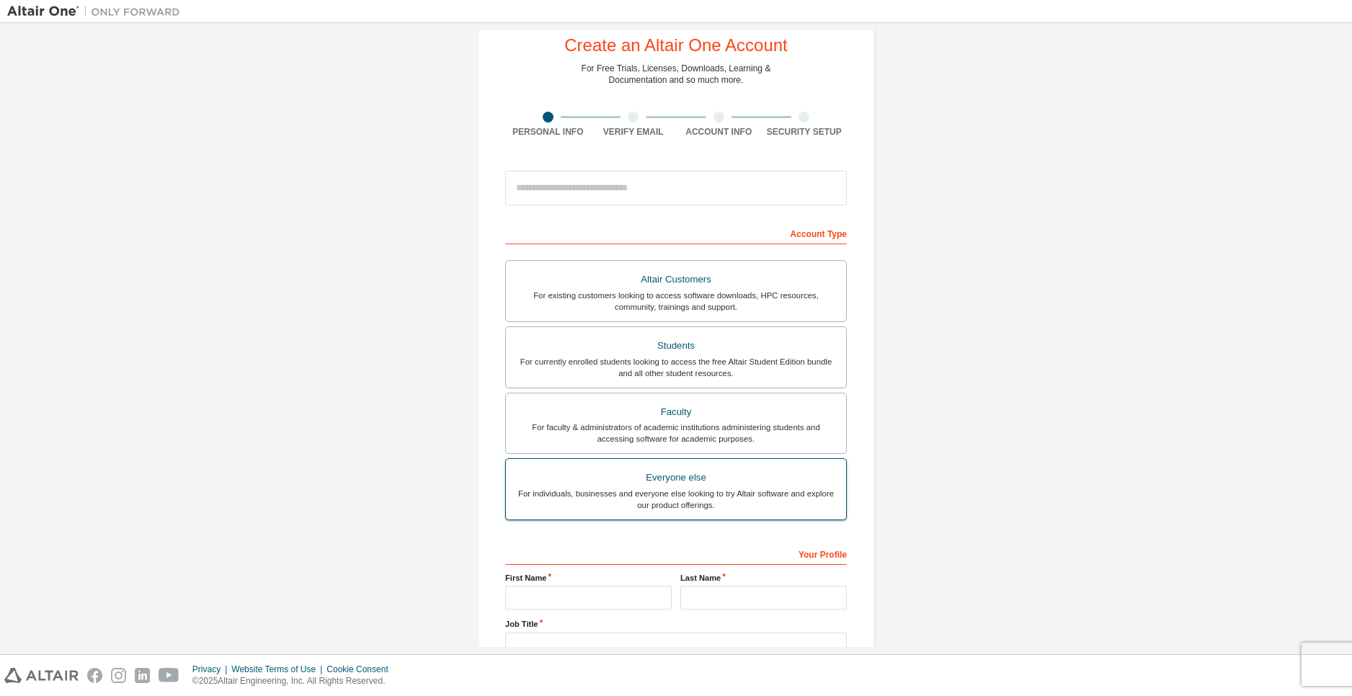
scroll to position [146, 0]
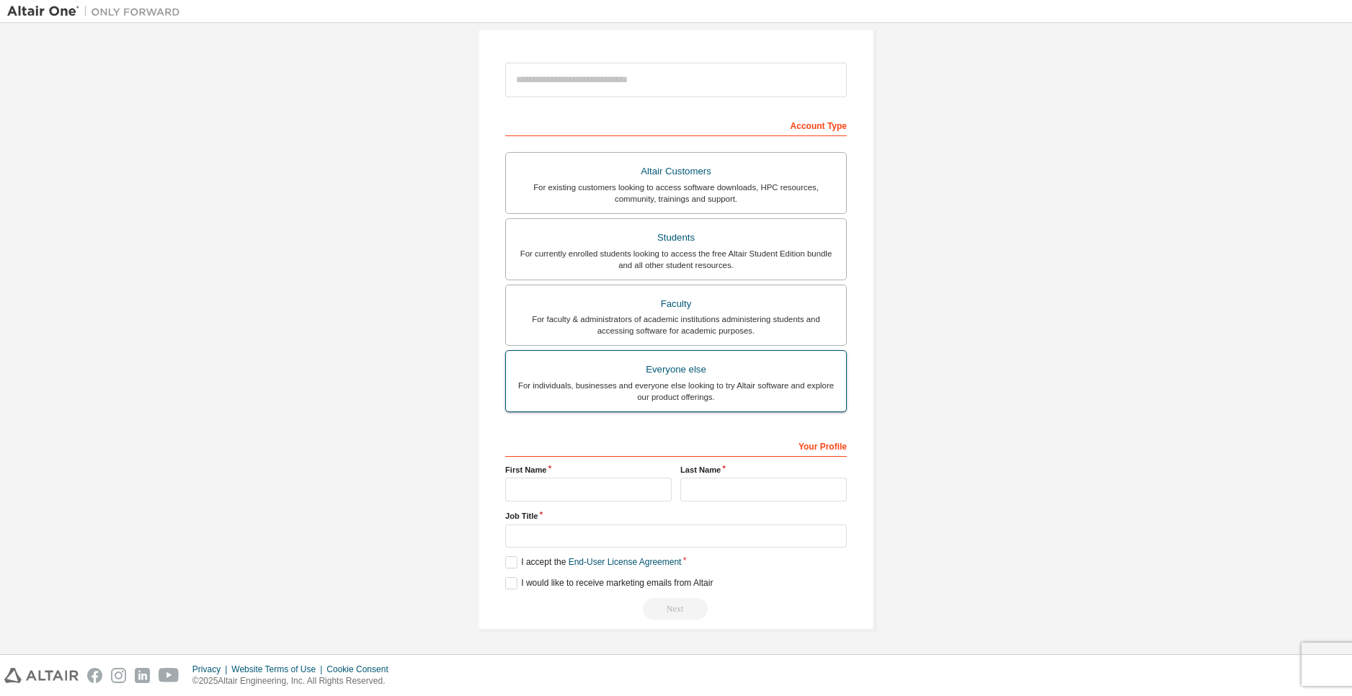
click at [708, 408] on label "Everyone else For individuals, businesses and everyone else looking to try Alta…" at bounding box center [676, 381] width 342 height 62
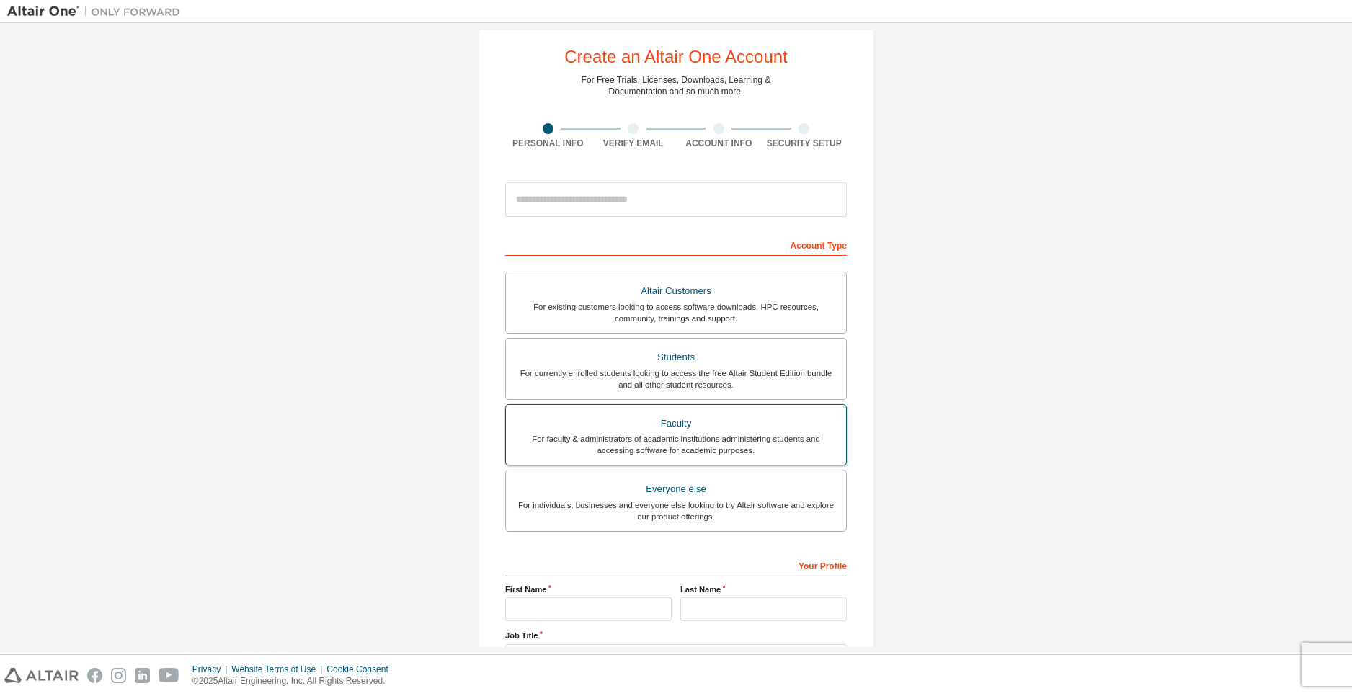
scroll to position [0, 0]
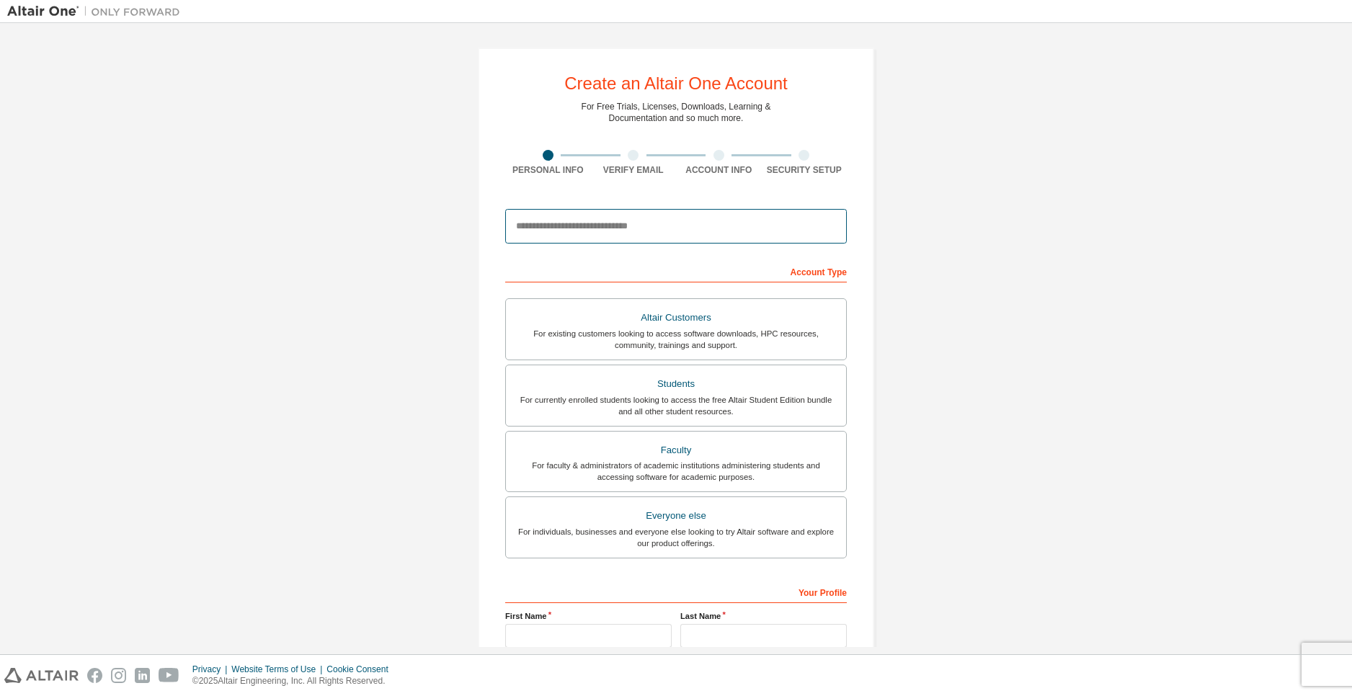
click at [647, 228] on input "email" at bounding box center [676, 226] width 342 height 35
type input "**********"
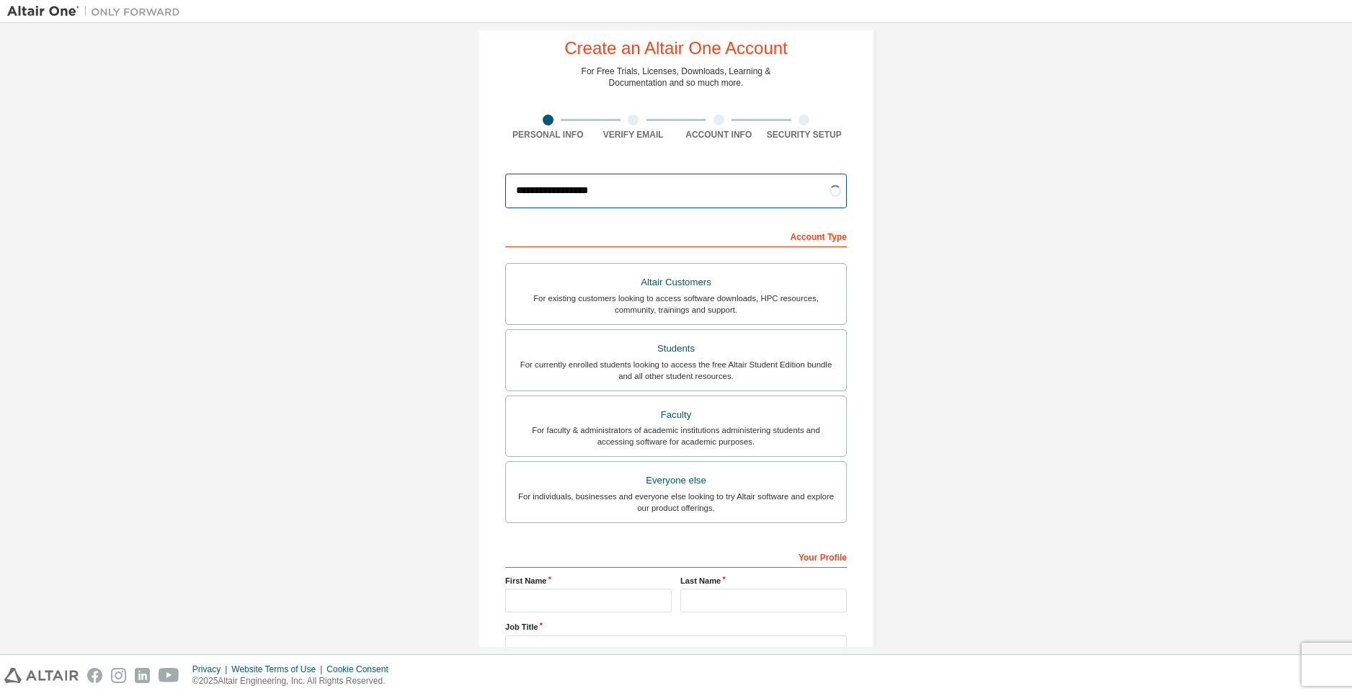
scroll to position [144, 0]
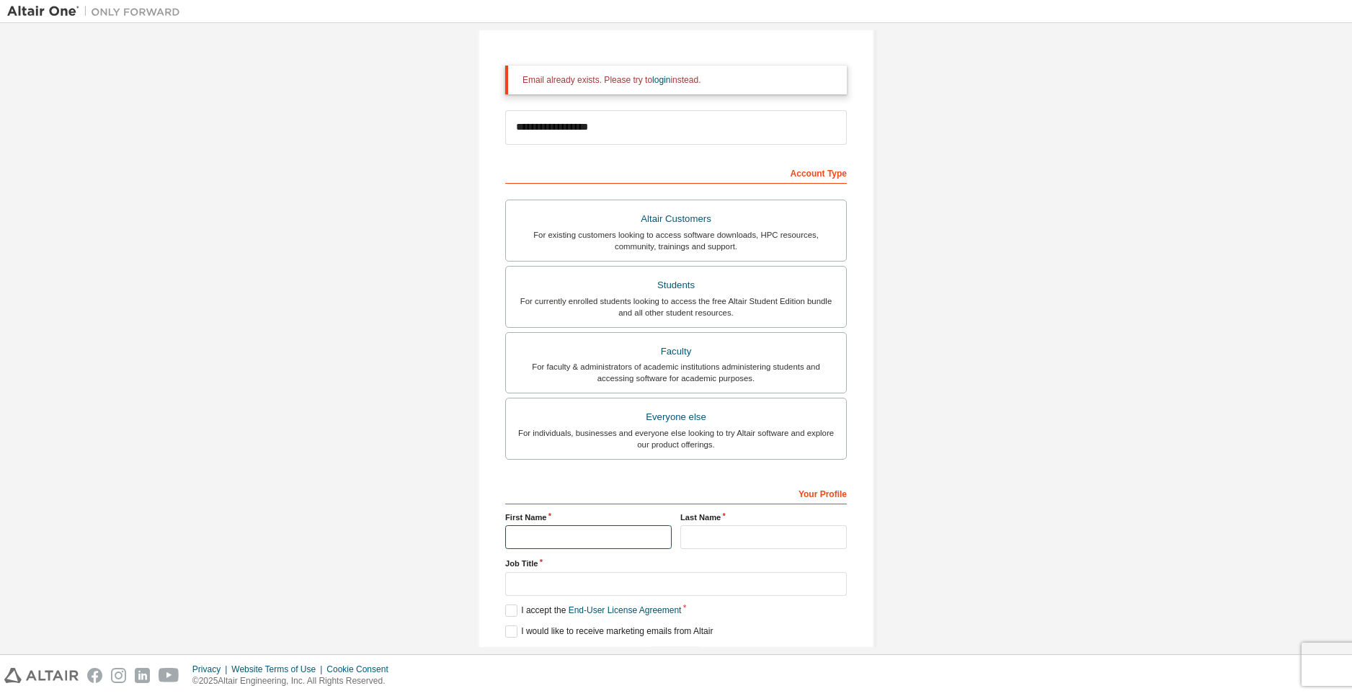
click at [582, 546] on input "text" at bounding box center [588, 537] width 166 height 24
click at [628, 538] on input "text" at bounding box center [588, 537] width 166 height 24
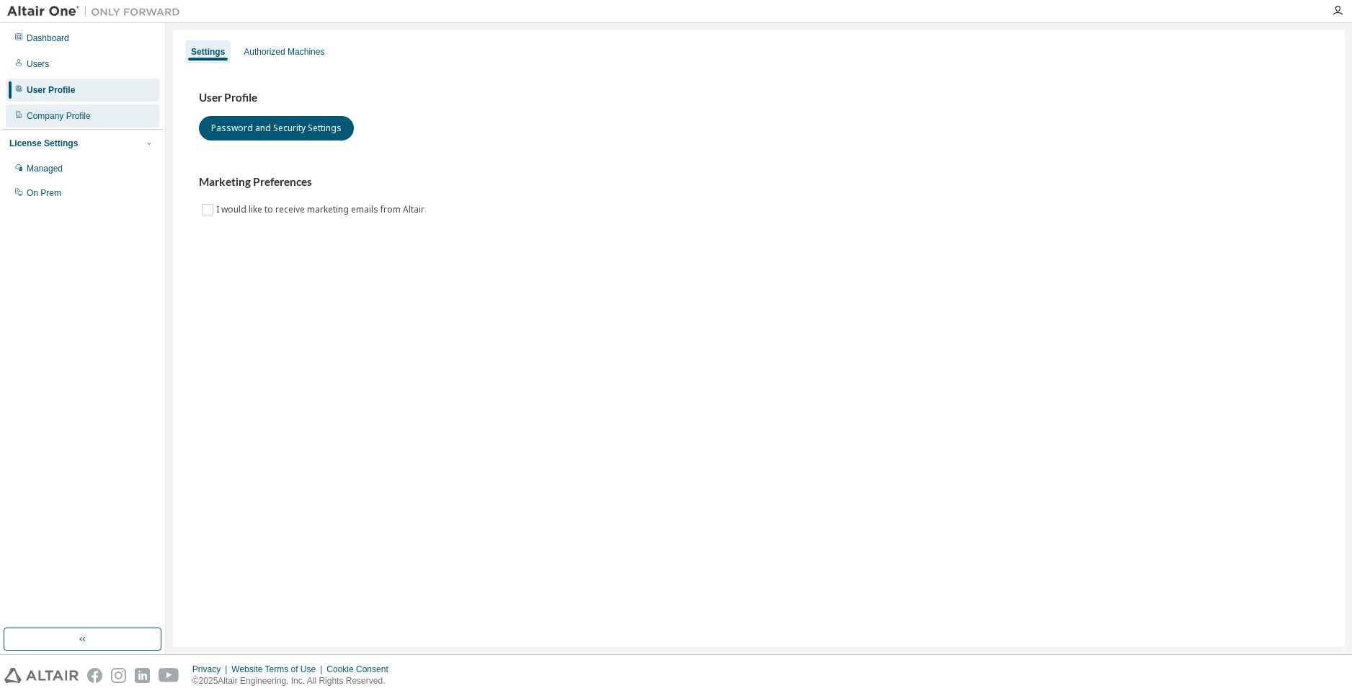
click at [88, 117] on div "Company Profile" at bounding box center [59, 116] width 64 height 12
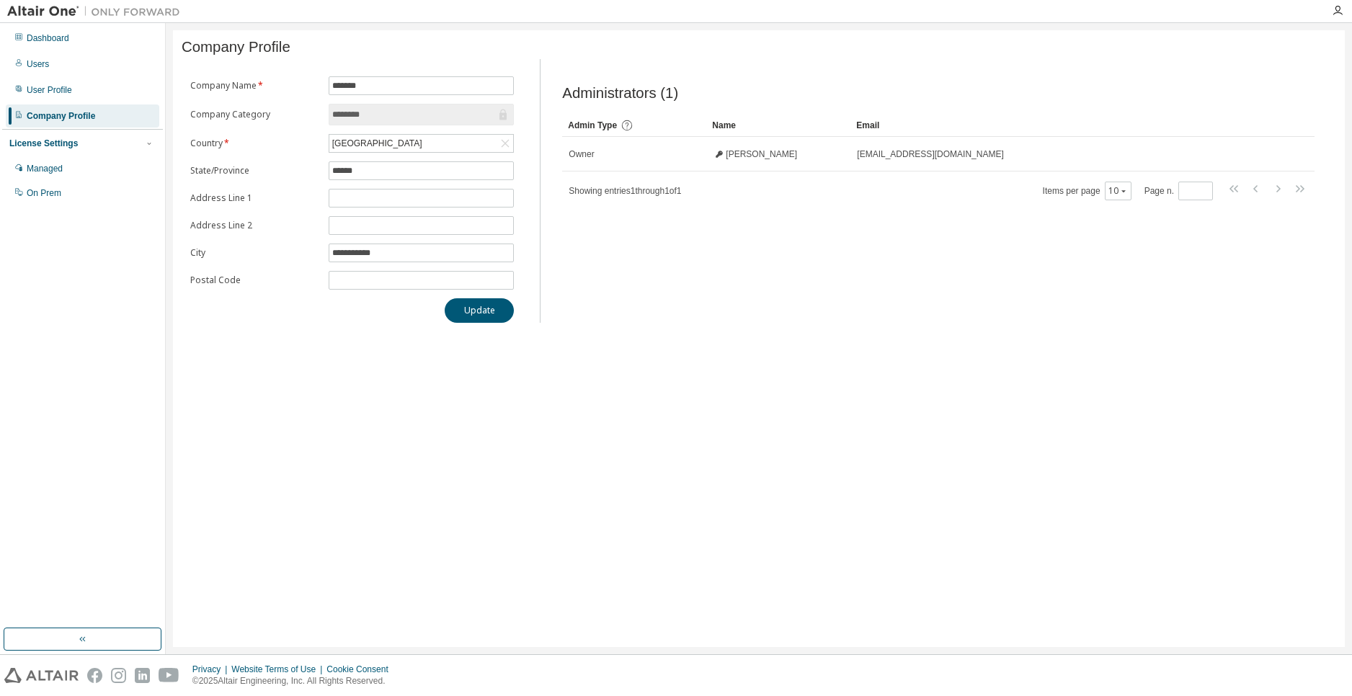
drag, startPoint x: 103, startPoint y: 110, endPoint x: 68, endPoint y: 111, distance: 35.3
click at [68, 111] on div "Company Profile" at bounding box center [61, 116] width 68 height 12
click at [467, 84] on input "*******" at bounding box center [421, 86] width 179 height 12
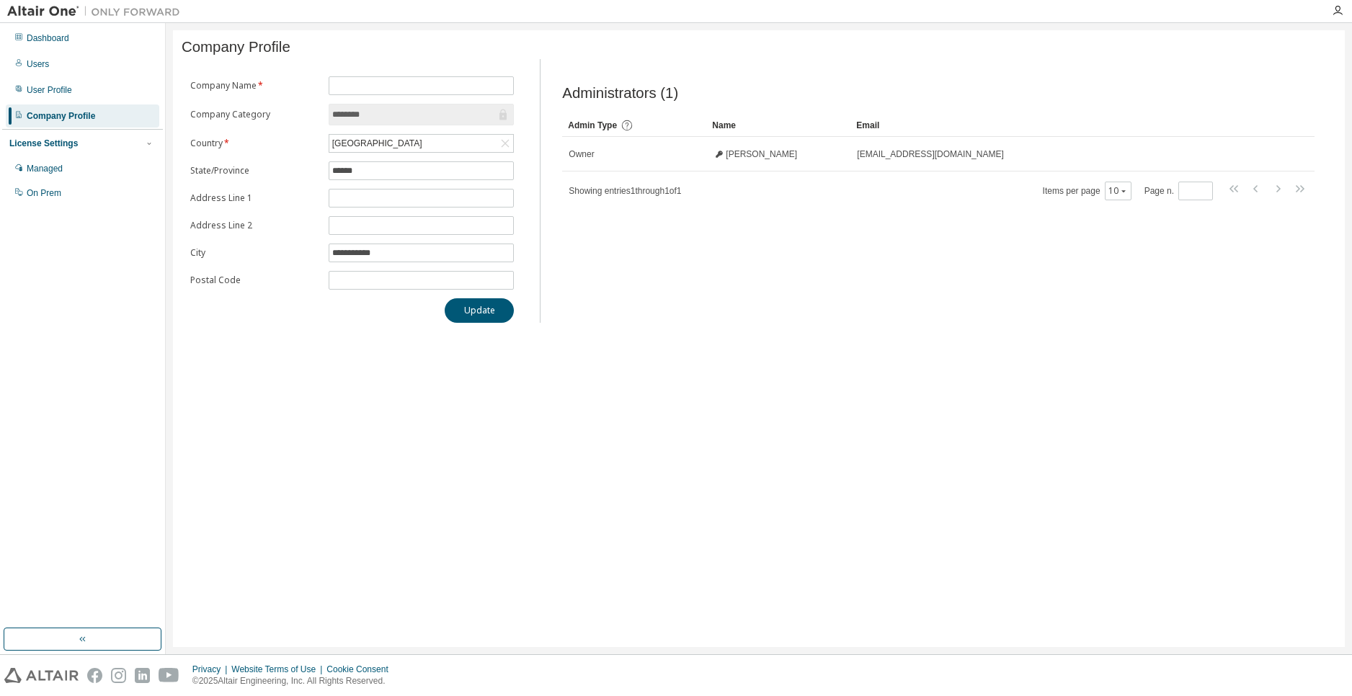
click at [562, 340] on div "**********" at bounding box center [759, 338] width 1172 height 617
click at [490, 313] on button "Update" at bounding box center [479, 310] width 69 height 25
click at [405, 91] on input "text" at bounding box center [421, 86] width 179 height 12
click at [546, 89] on div "Administrators (1) Clear Load Save Save As Field Operator Value Select filter S…" at bounding box center [938, 195] width 787 height 255
click at [917, 352] on div "**********" at bounding box center [759, 338] width 1172 height 617
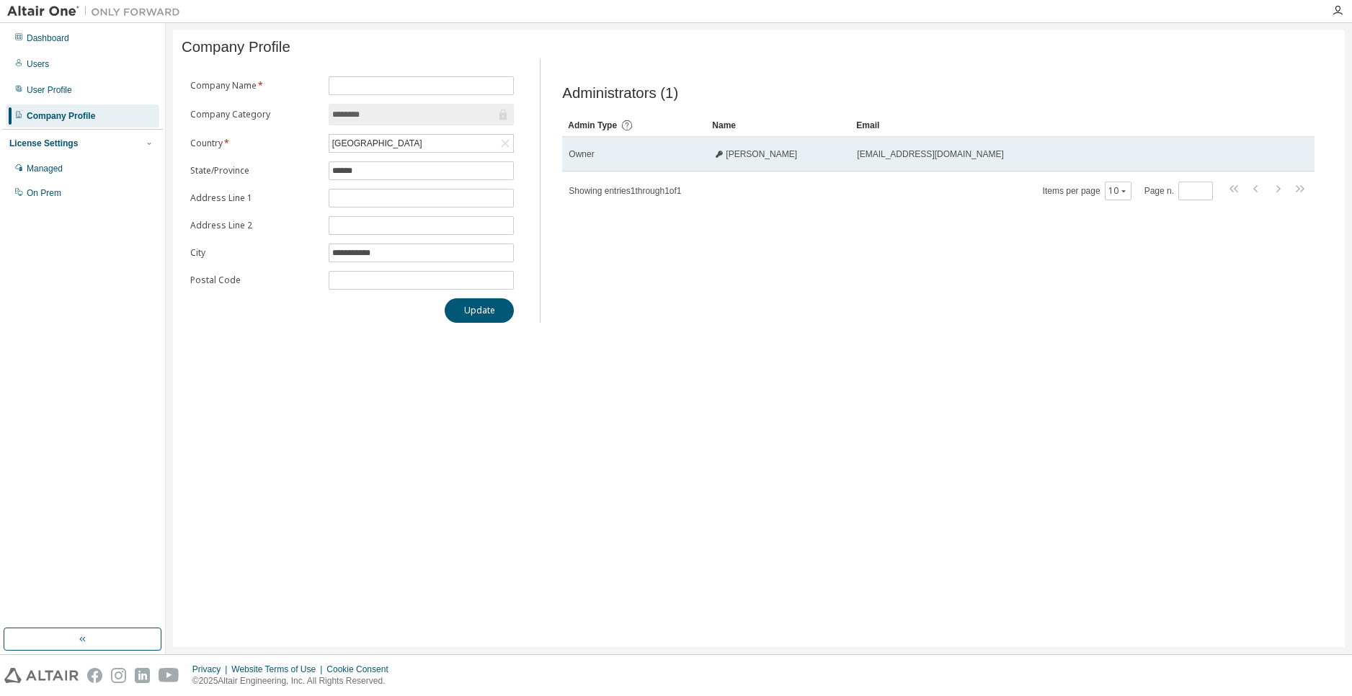
click at [686, 170] on td "Owner" at bounding box center [634, 154] width 144 height 35
click at [684, 169] on td "Owner" at bounding box center [634, 154] width 144 height 35
click at [716, 160] on div "[PERSON_NAME]" at bounding box center [755, 154] width 84 height 12
click at [735, 158] on span "[PERSON_NAME]" at bounding box center [761, 154] width 71 height 12
click at [926, 167] on td "[EMAIL_ADDRESS][DOMAIN_NAME]" at bounding box center [1065, 154] width 430 height 35
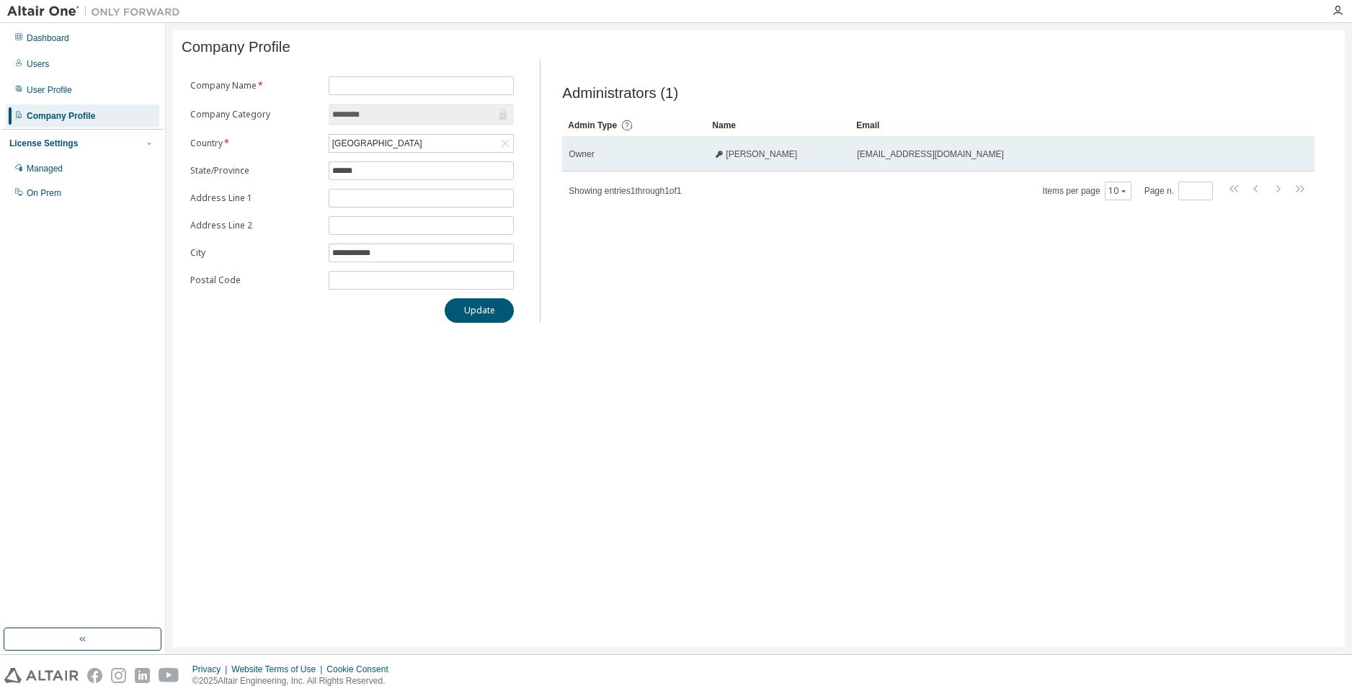
drag, startPoint x: 868, startPoint y: 159, endPoint x: 814, endPoint y: 162, distance: 53.4
click at [815, 160] on div "[PERSON_NAME]" at bounding box center [778, 154] width 131 height 12
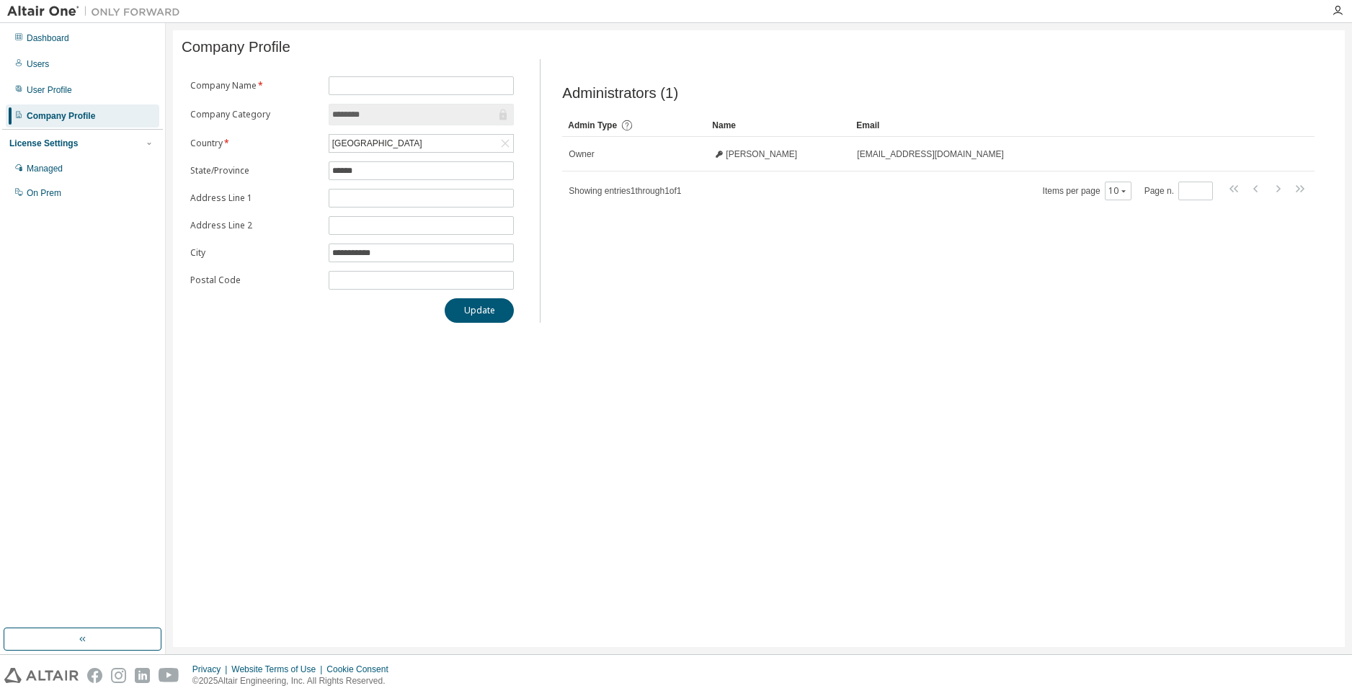
click at [76, 104] on div "Dashboard Users User Profile Company Profile License Settings Managed On Prem" at bounding box center [82, 115] width 161 height 181
click at [76, 94] on div "User Profile" at bounding box center [82, 90] width 153 height 23
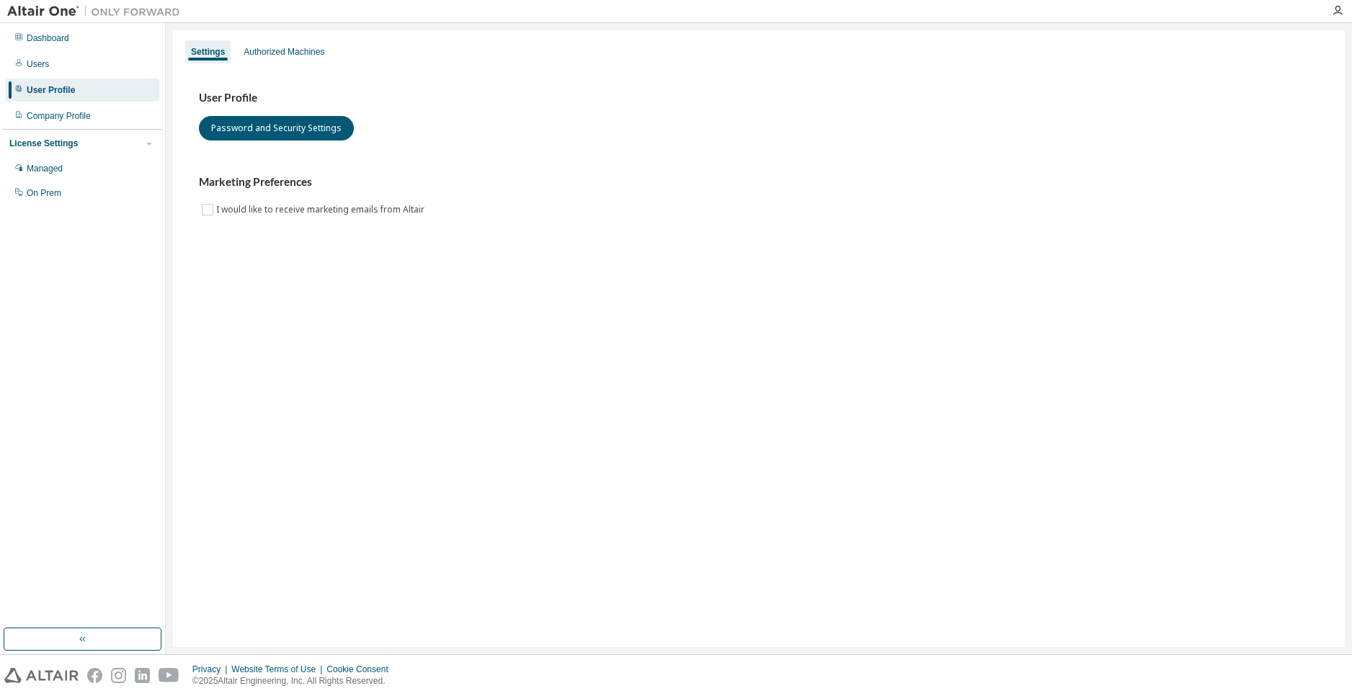
click at [280, 81] on div "User Profile Password and Security Settings Marketing Preferences I would like …" at bounding box center [759, 163] width 1154 height 197
click at [285, 65] on div "User Profile Password and Security Settings Marketing Preferences I would like …" at bounding box center [759, 163] width 1154 height 197
click at [292, 51] on div "Authorized Machines" at bounding box center [284, 52] width 81 height 12
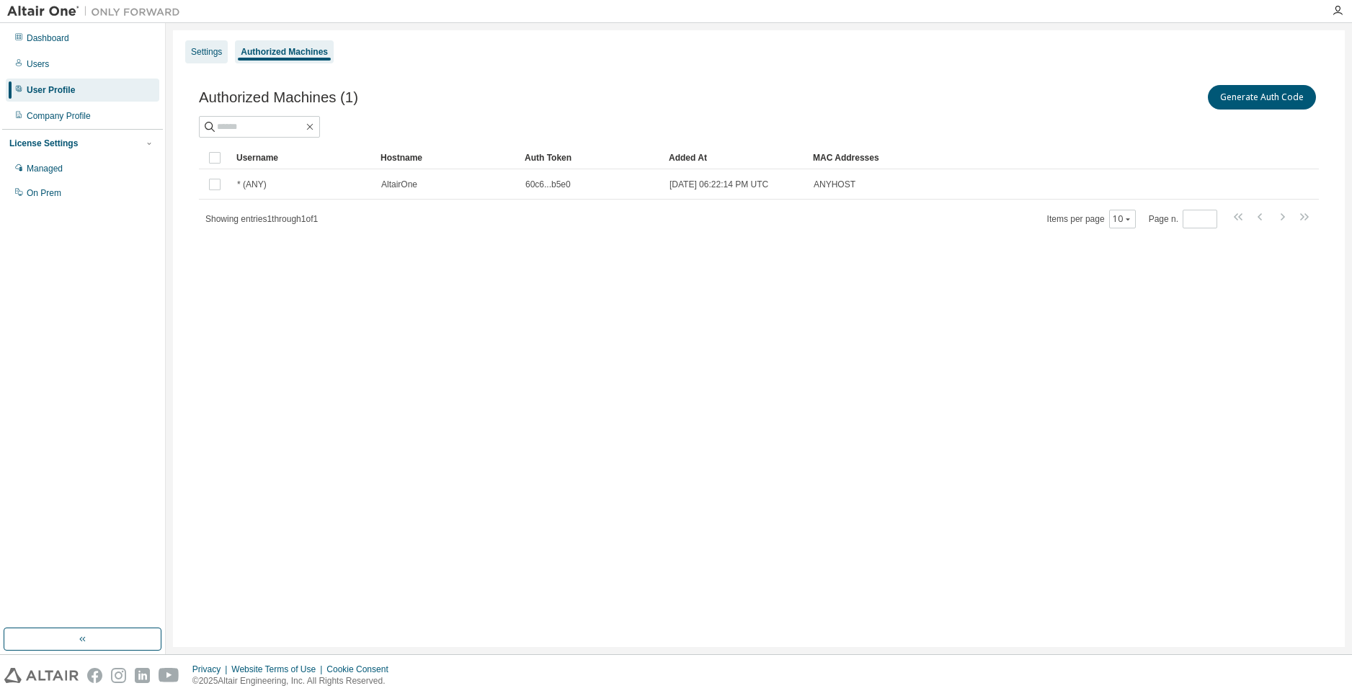
click at [210, 48] on div "Settings" at bounding box center [206, 52] width 31 height 12
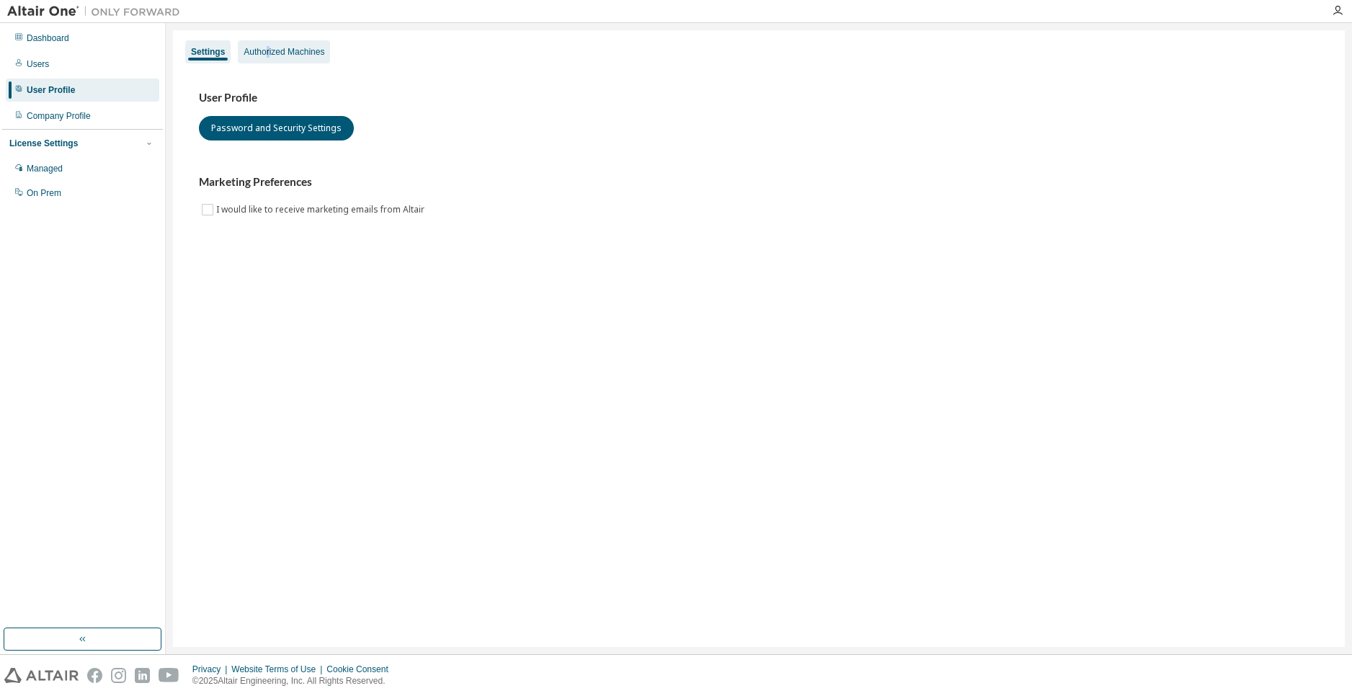
click at [269, 53] on div "Authorized Machines" at bounding box center [284, 52] width 81 height 12
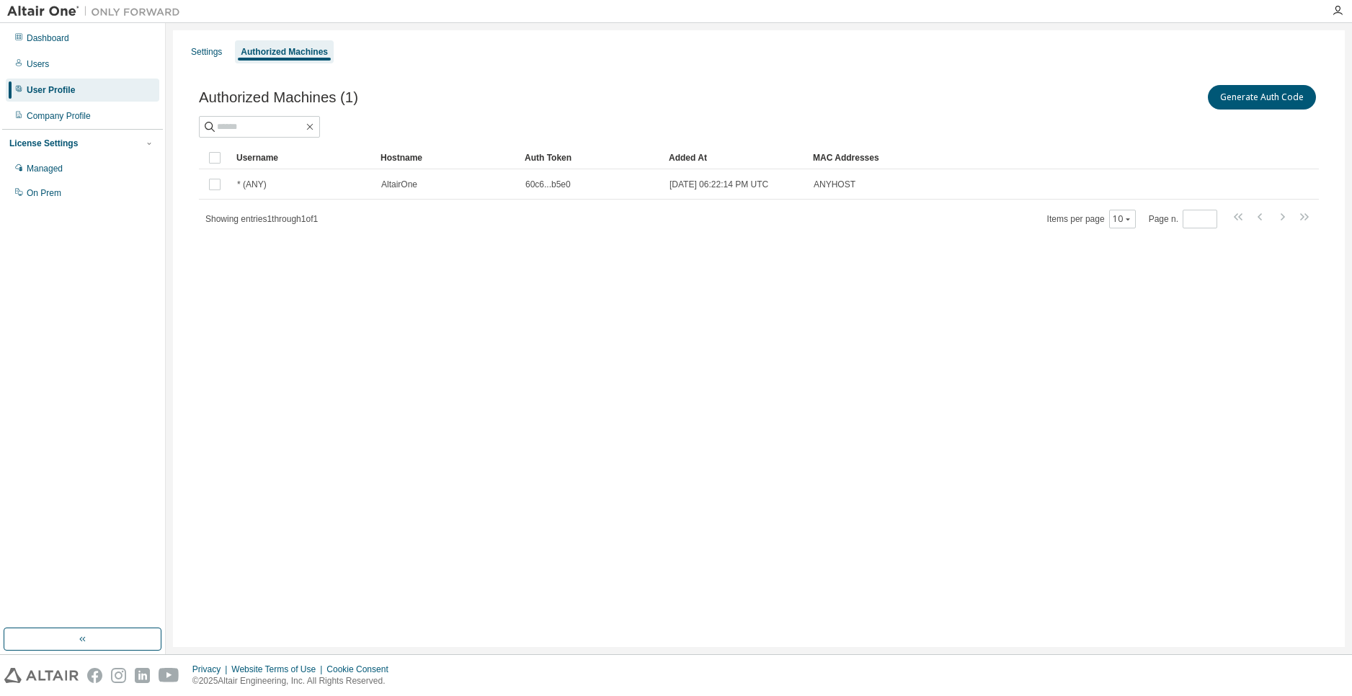
click at [229, 50] on div "Settings Authorized Machines" at bounding box center [759, 52] width 1154 height 26
click at [223, 48] on div "Settings" at bounding box center [206, 51] width 43 height 23
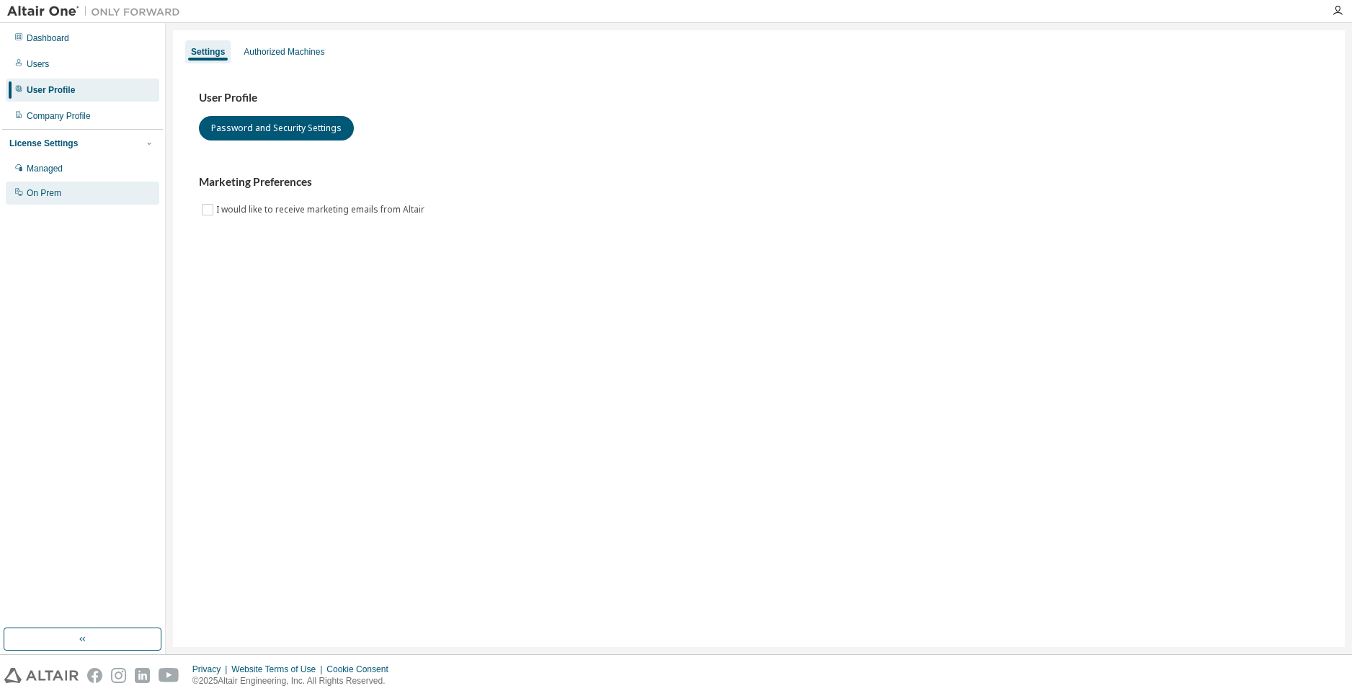
click at [89, 191] on div "On Prem" at bounding box center [82, 193] width 153 height 23
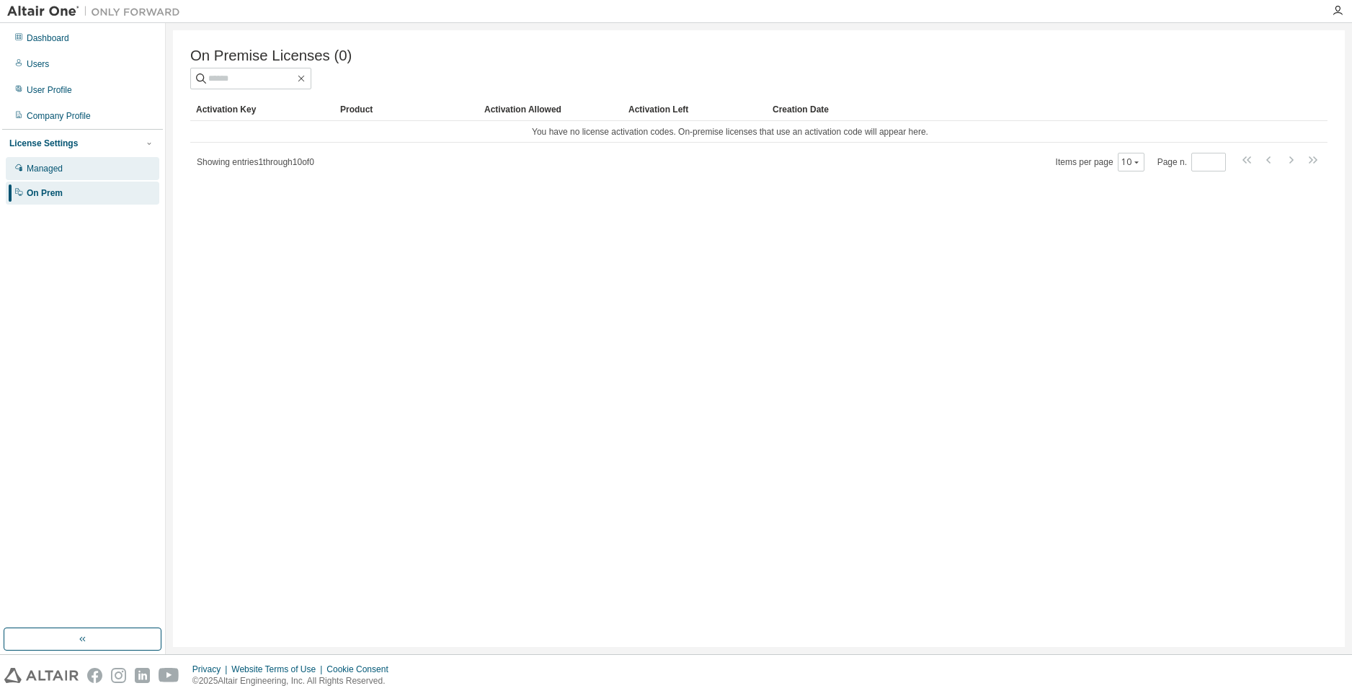
click at [94, 173] on div "Managed" at bounding box center [82, 168] width 153 height 23
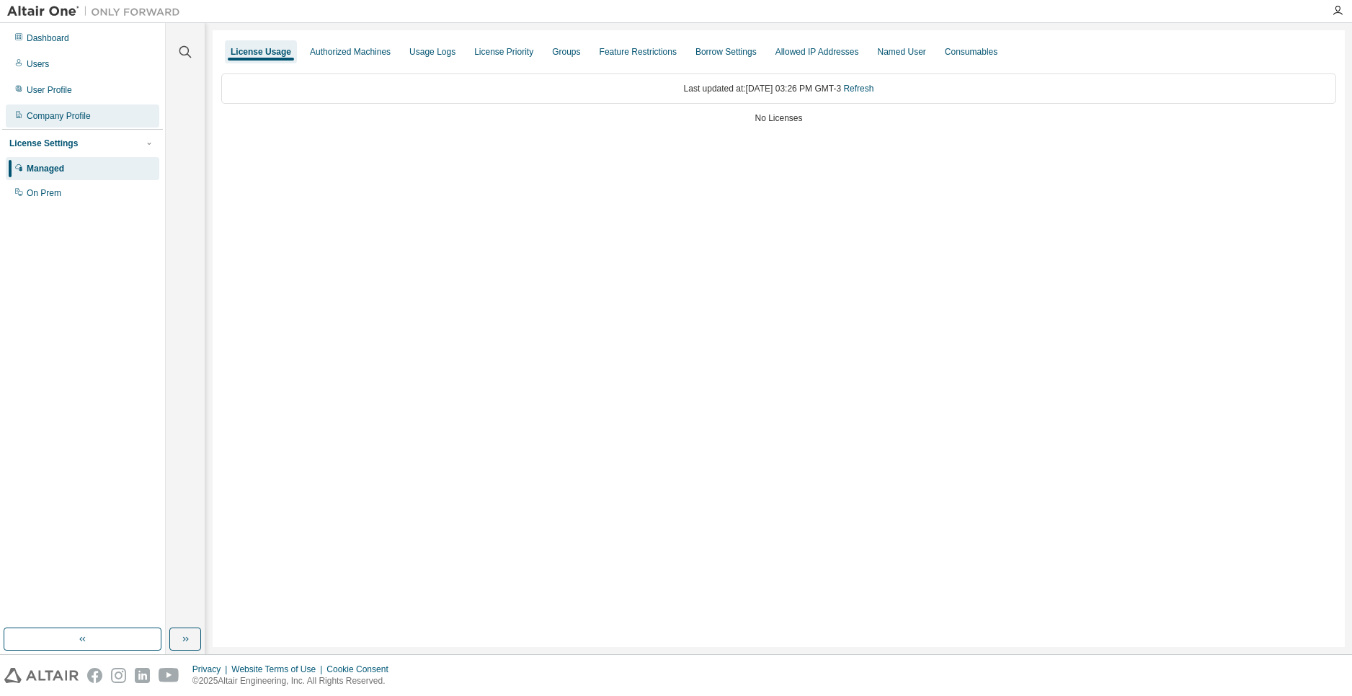
click at [108, 124] on div "Company Profile" at bounding box center [82, 115] width 153 height 23
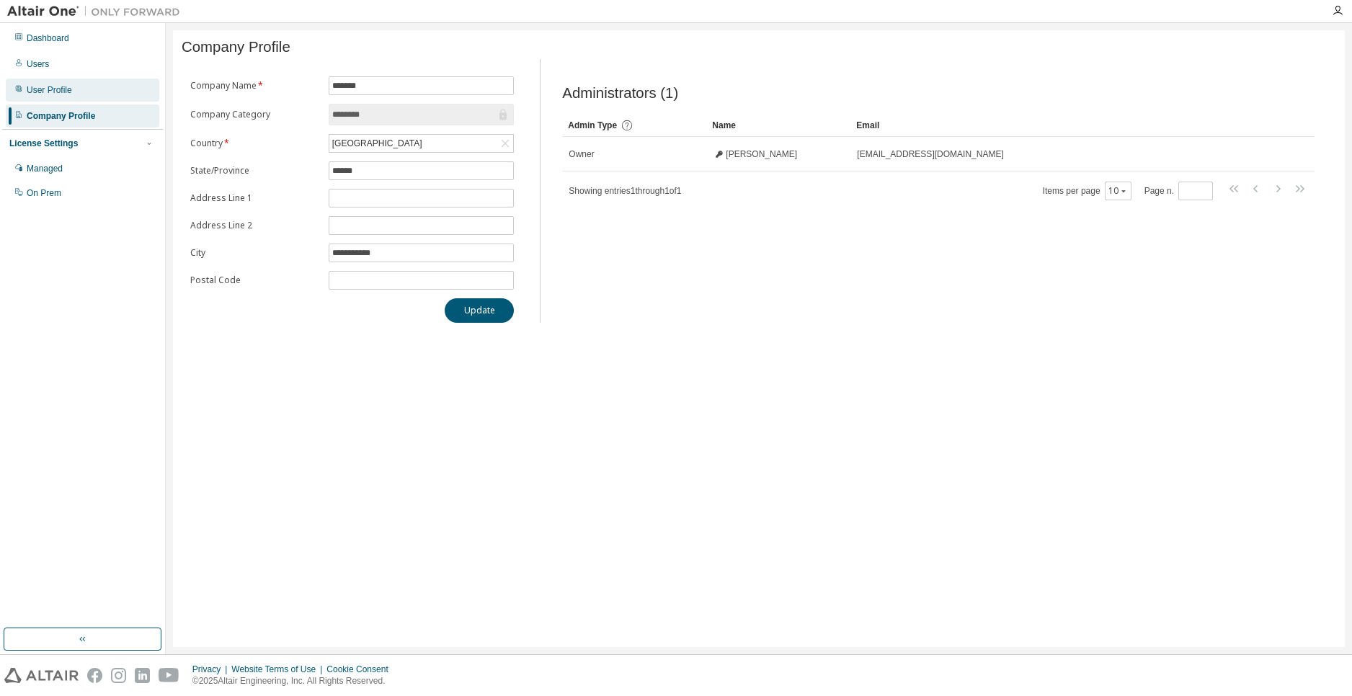
click at [115, 94] on div "User Profile" at bounding box center [82, 90] width 153 height 23
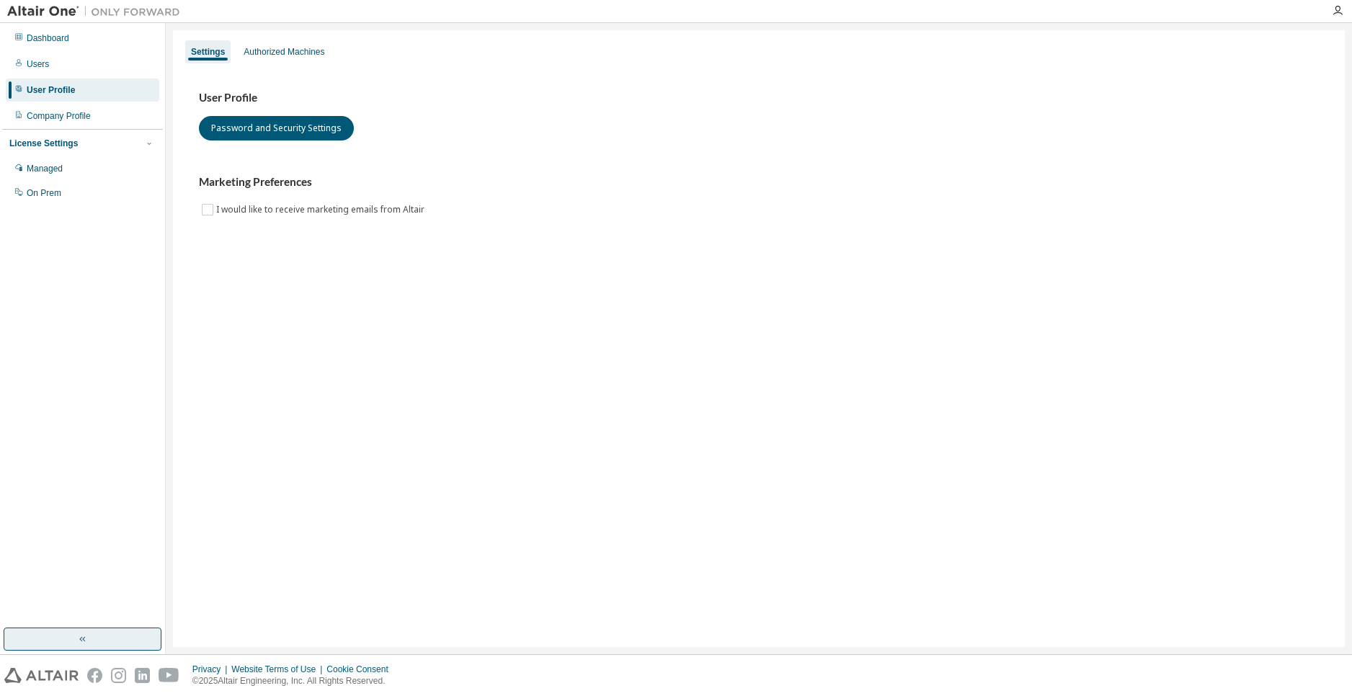
click at [150, 634] on button "button" at bounding box center [83, 639] width 158 height 23
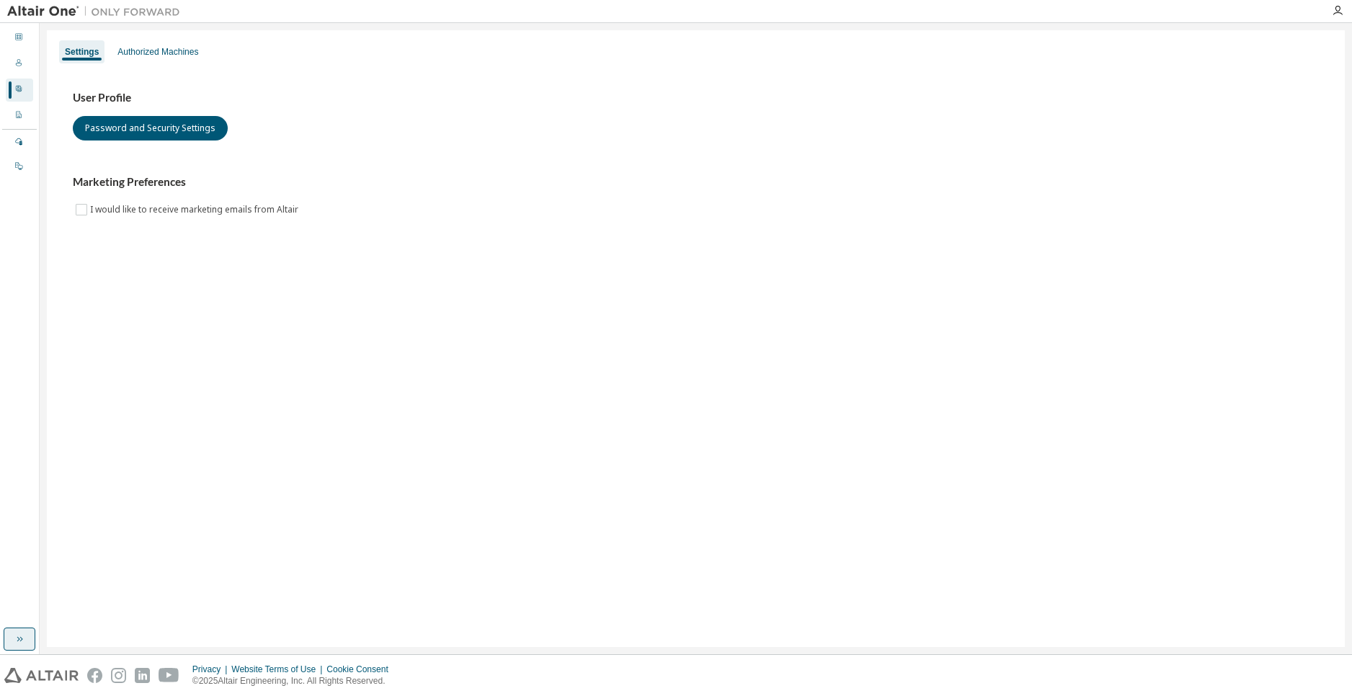
click at [19, 637] on icon "button" at bounding box center [20, 639] width 12 height 12
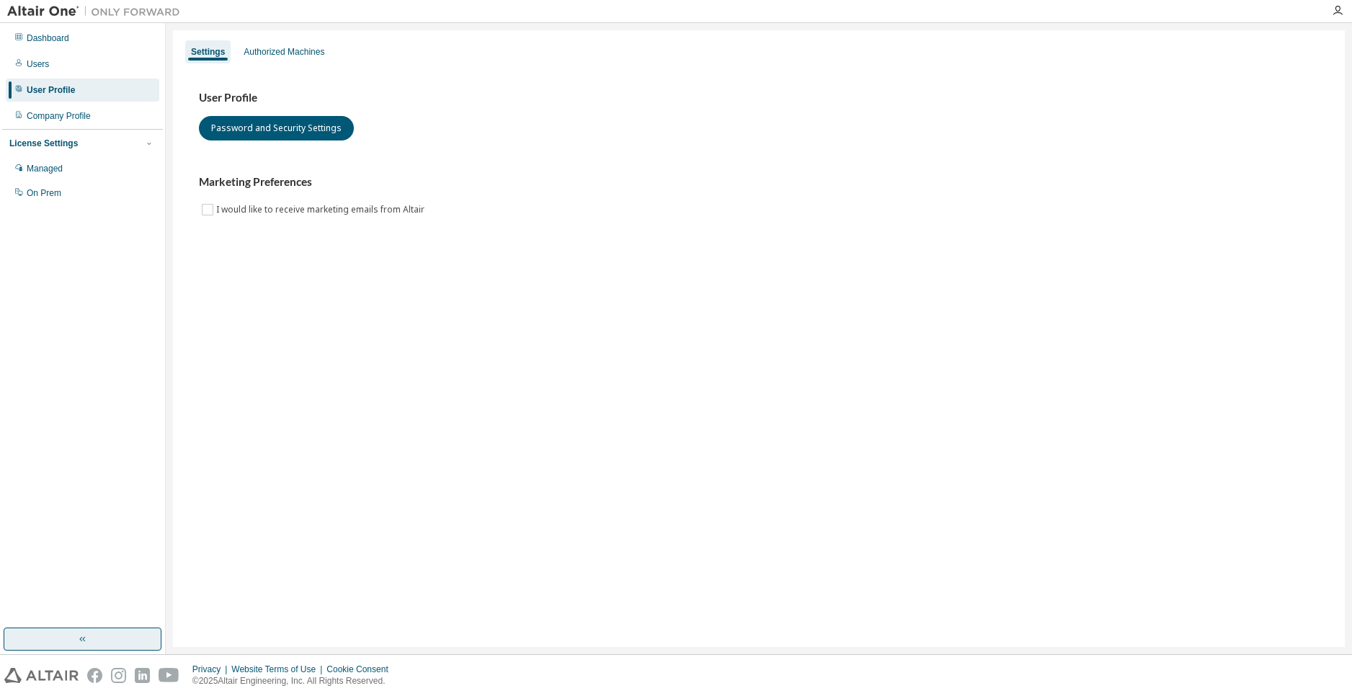
click at [1331, 12] on div at bounding box center [1337, 11] width 29 height 12
click at [1341, 11] on icon "button" at bounding box center [1338, 11] width 12 height 12
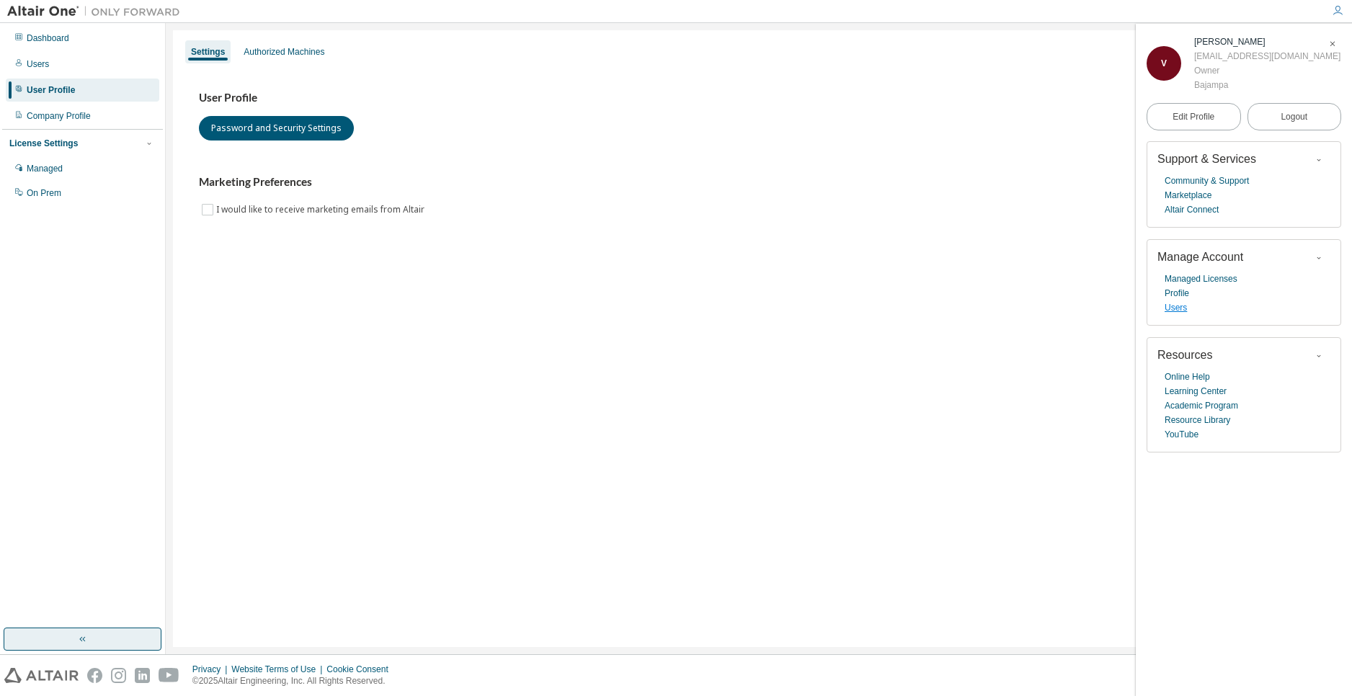
click at [1184, 313] on link "Users" at bounding box center [1176, 308] width 22 height 14
click at [1111, 112] on div "User Profile Password and Security Settings" at bounding box center [759, 116] width 1120 height 50
click at [1326, 34] on span "button" at bounding box center [1332, 43] width 14 height 23
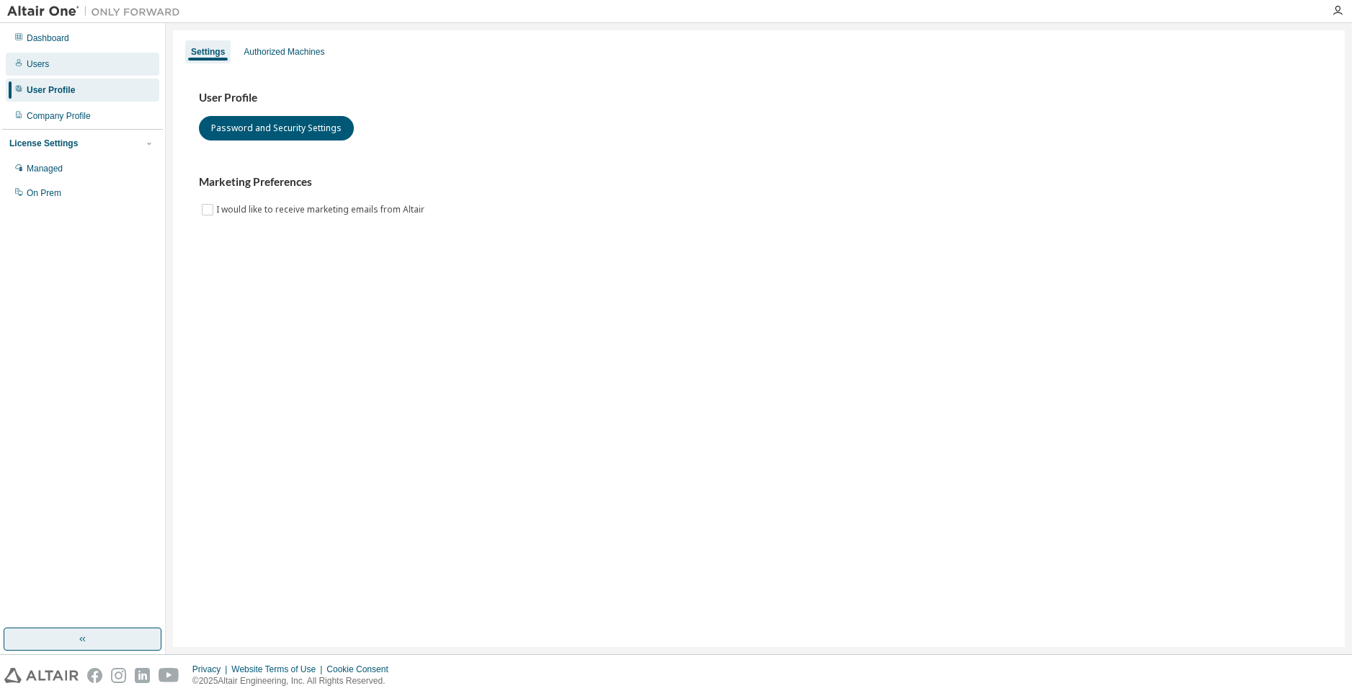
click at [91, 71] on div "Users" at bounding box center [82, 64] width 153 height 23
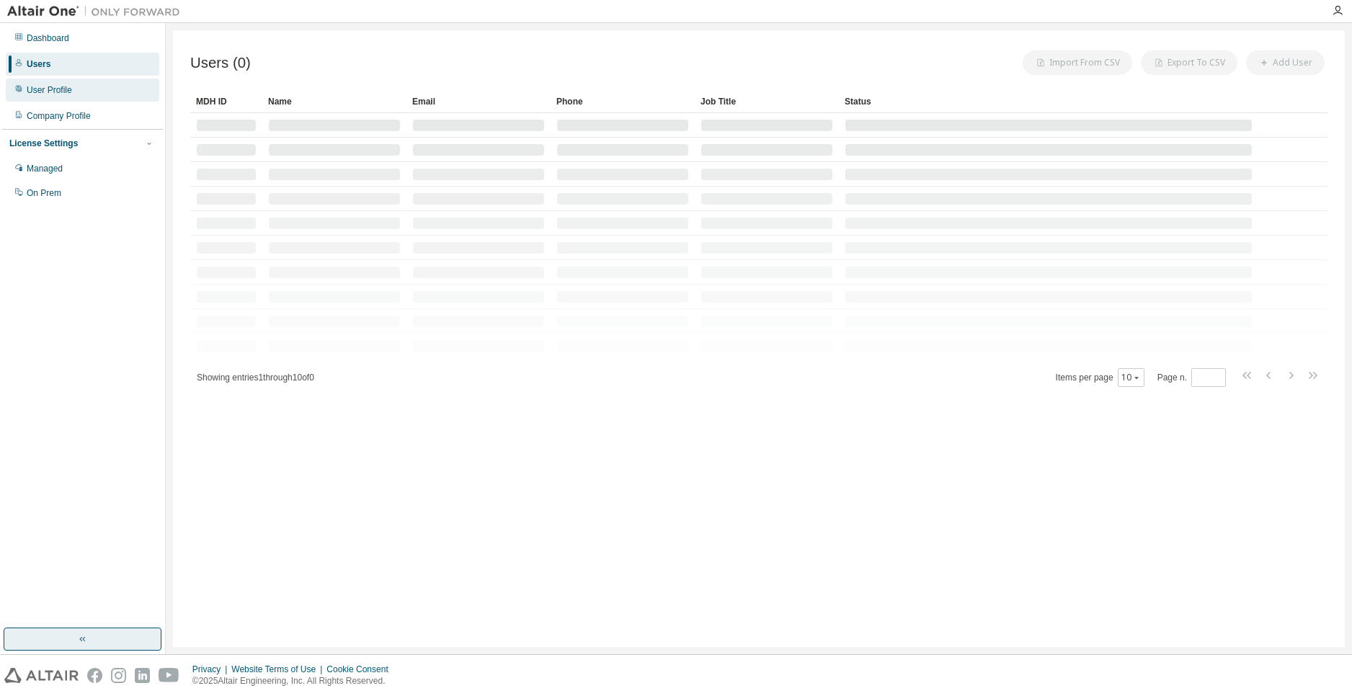
click at [93, 84] on div "User Profile" at bounding box center [82, 90] width 153 height 23
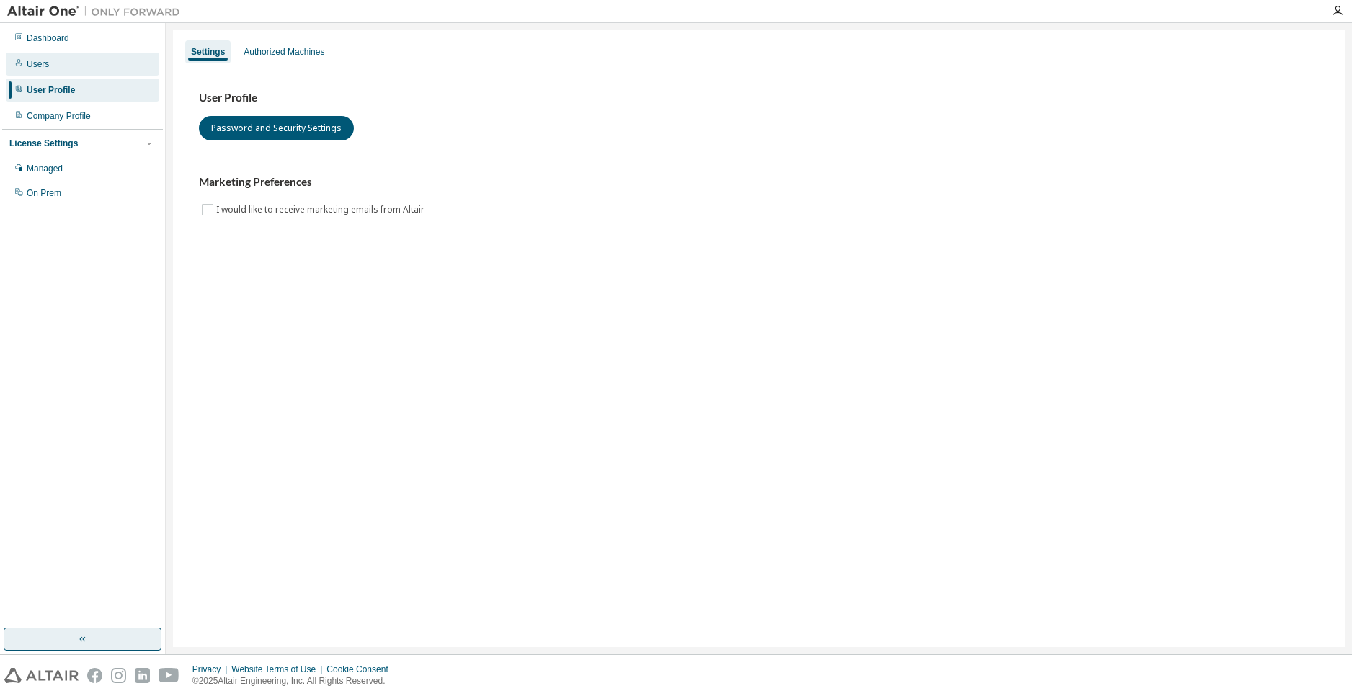
click at [71, 55] on div "Users" at bounding box center [82, 64] width 153 height 23
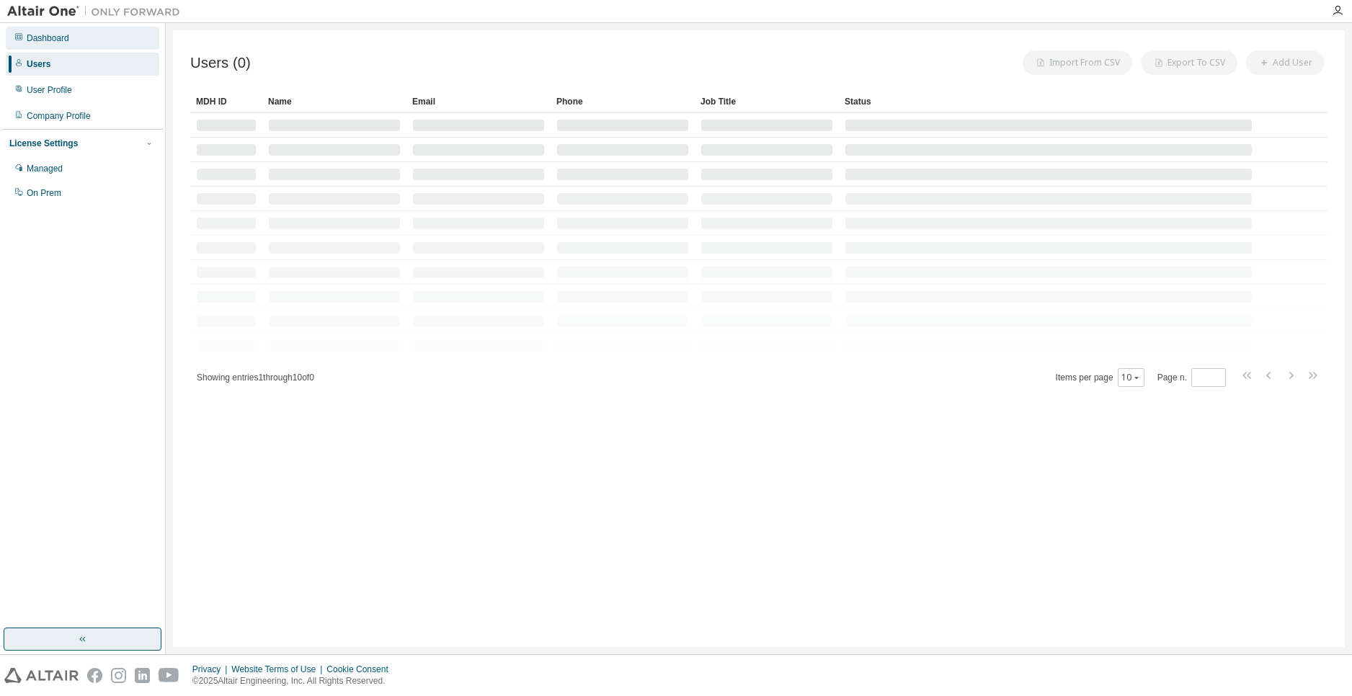
click at [77, 44] on div "Dashboard" at bounding box center [82, 38] width 153 height 23
